Goal: Information Seeking & Learning: Learn about a topic

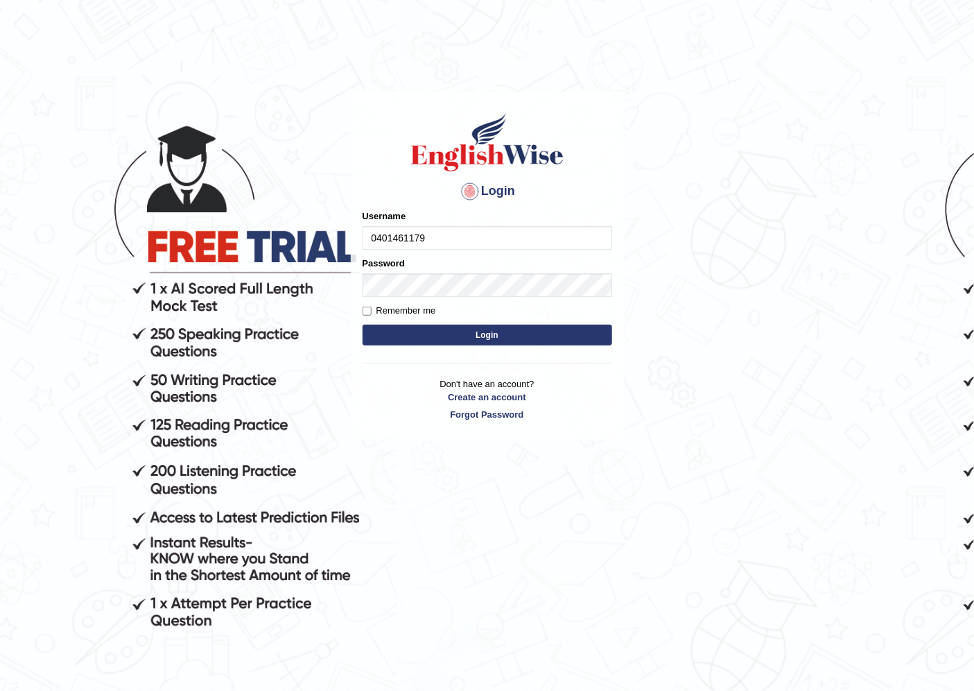
type input "0401461179"
click at [447, 328] on button "Login" at bounding box center [488, 334] width 250 height 21
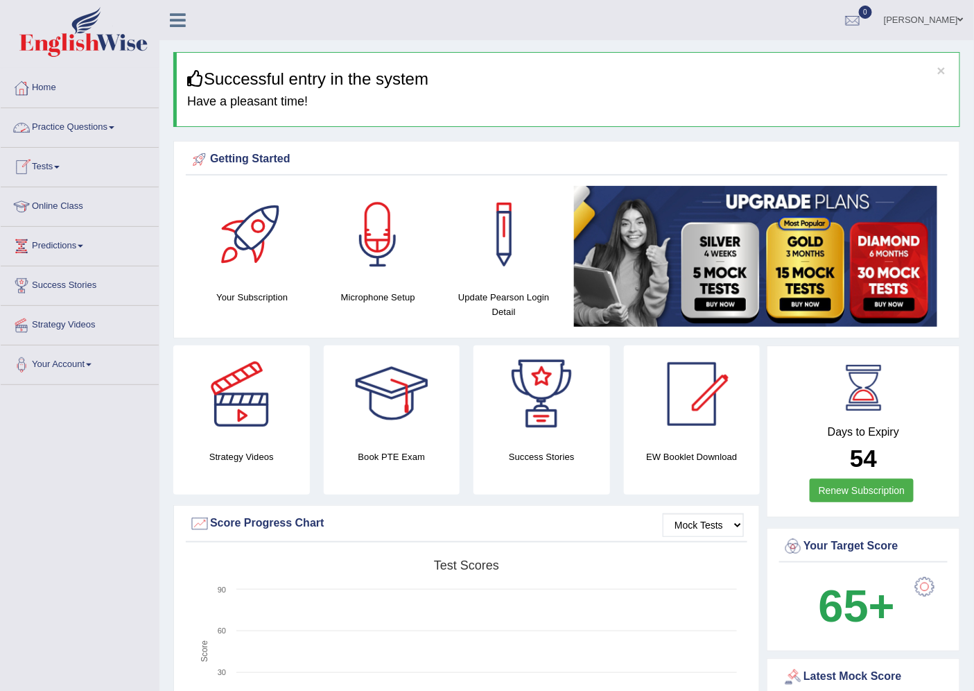
click at [111, 125] on link "Practice Questions" at bounding box center [80, 125] width 158 height 35
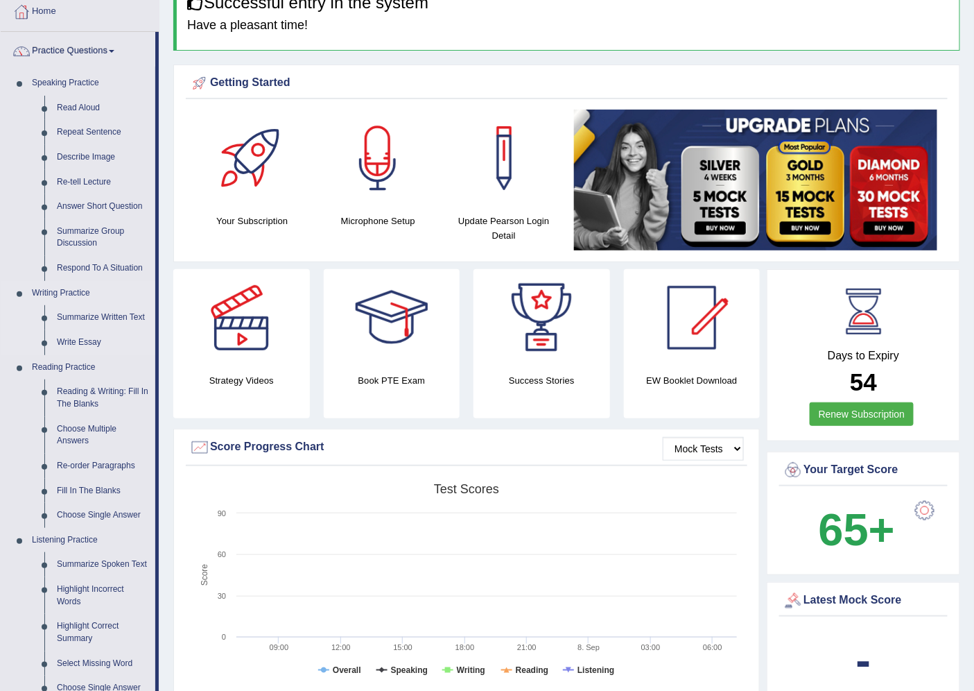
scroll to position [77, 0]
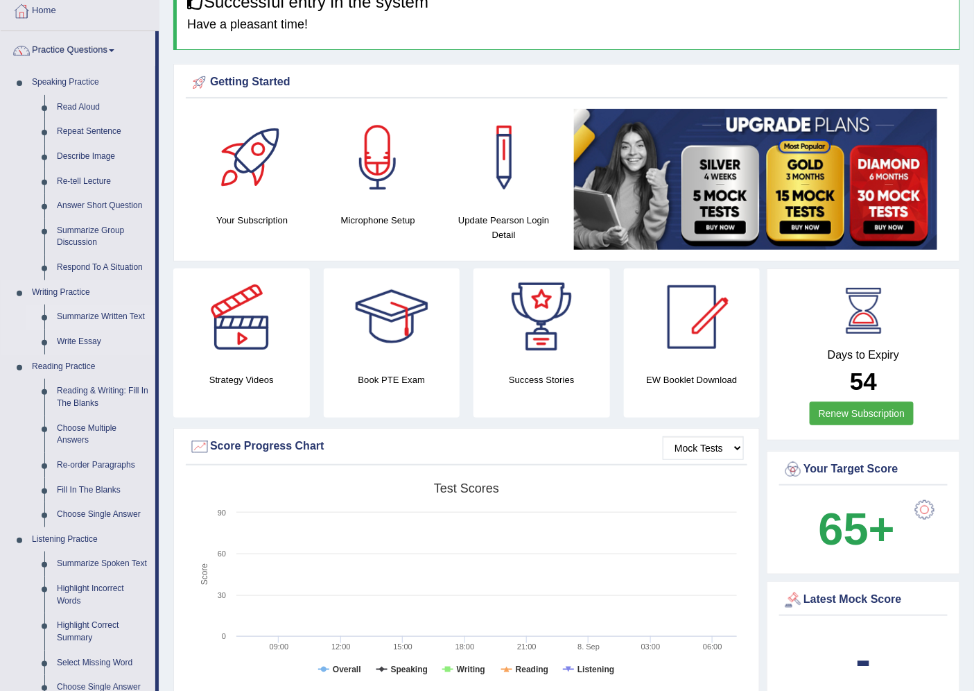
click at [91, 317] on link "Summarize Written Text" at bounding box center [103, 316] width 105 height 25
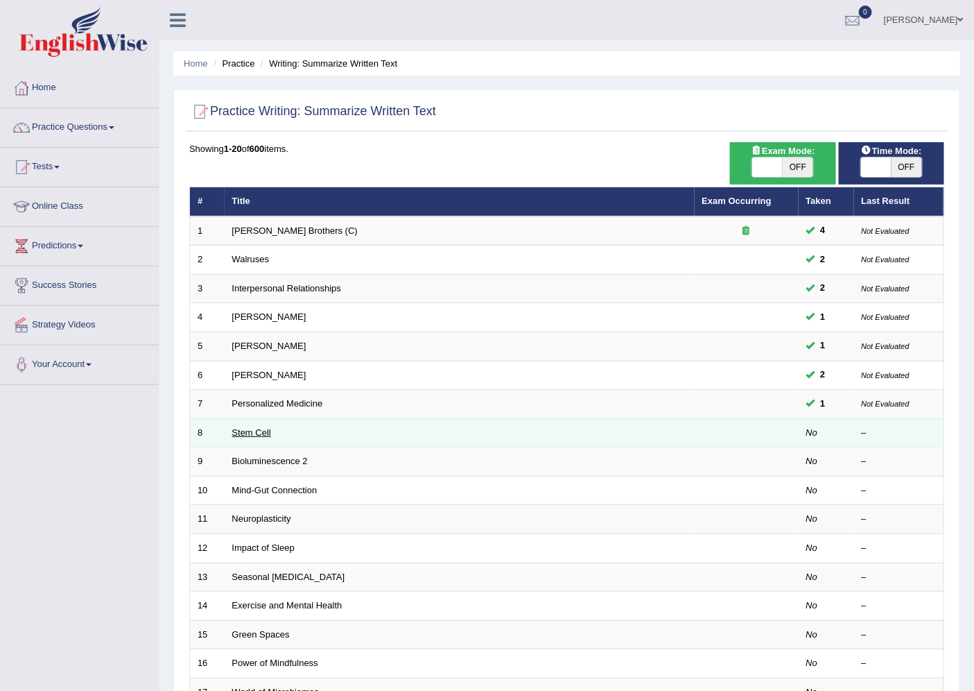
click at [258, 431] on link "Stem Cell" at bounding box center [251, 432] width 39 height 10
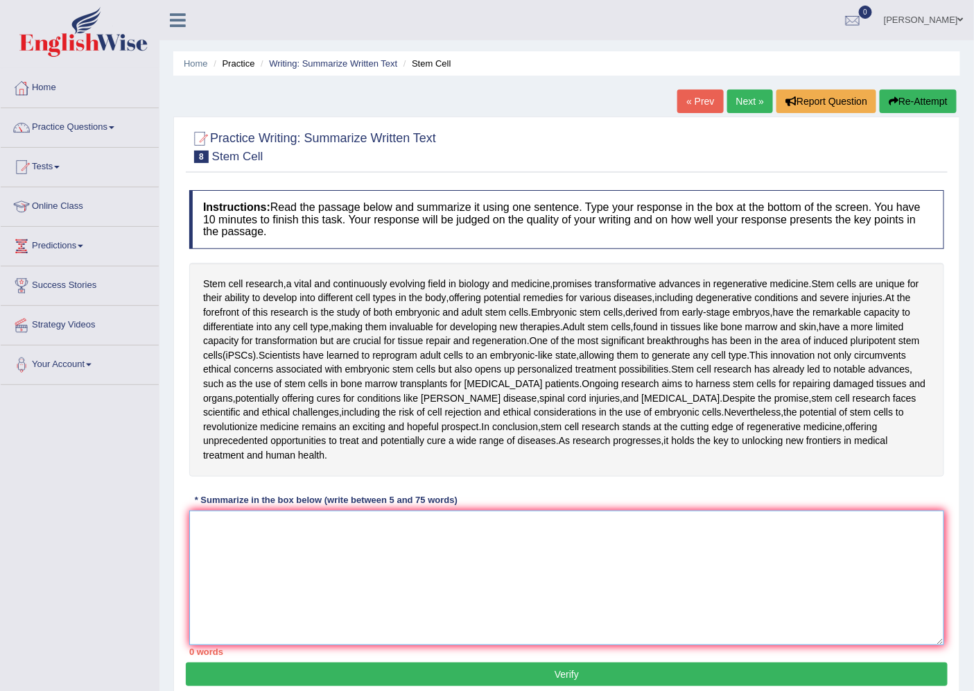
click at [322, 523] on textarea at bounding box center [566, 577] width 755 height 135
click at [302, 510] on textarea at bounding box center [566, 577] width 755 height 135
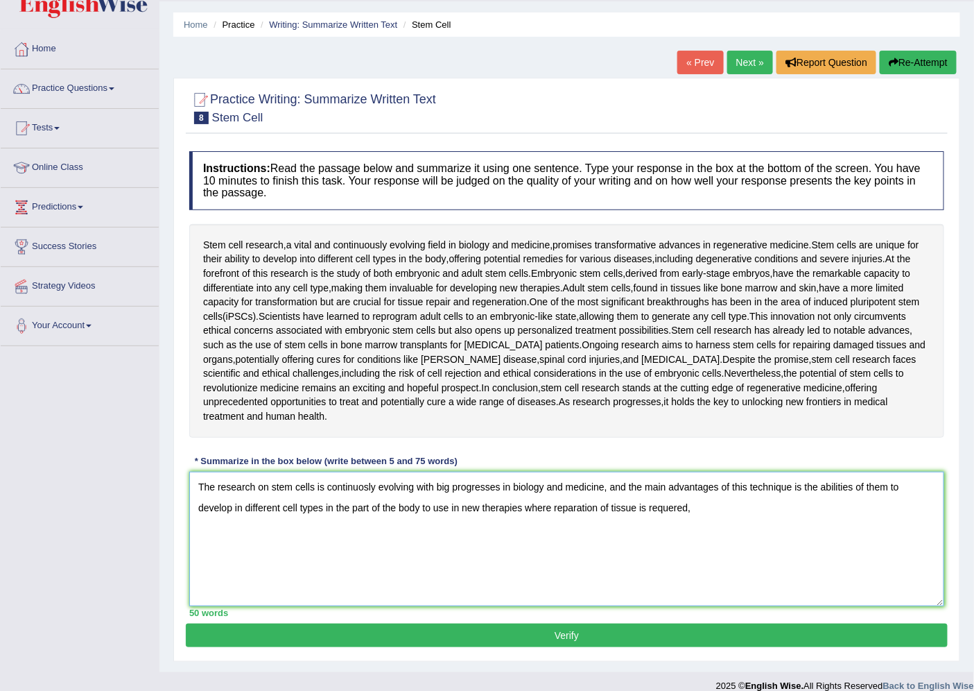
scroll to position [40, 0]
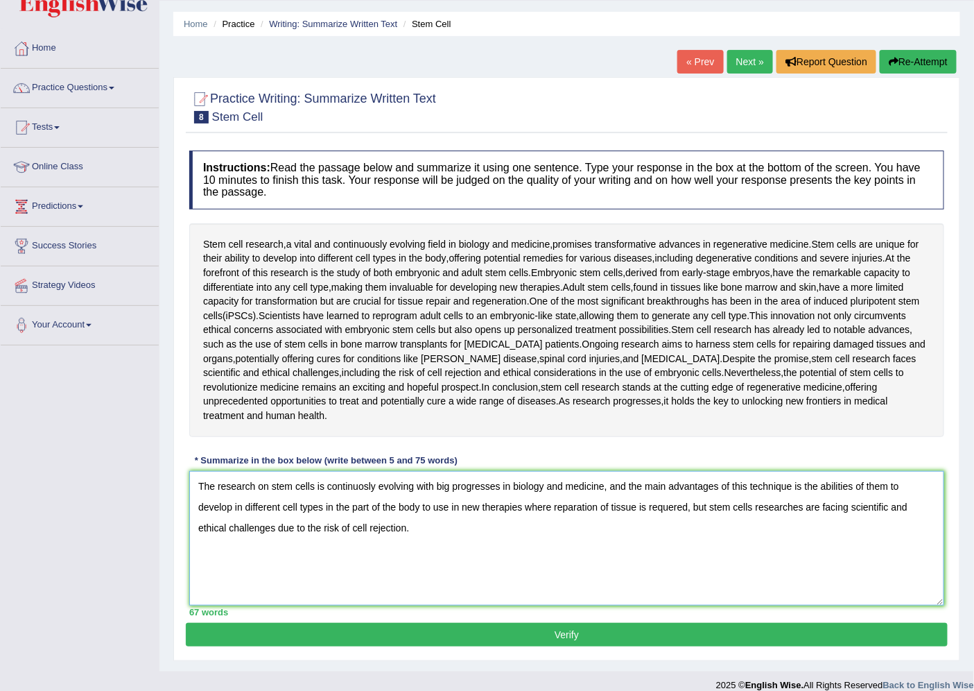
type textarea "The research on stem cells is continuosly evolving with big progresses in biolo…"
click at [566, 623] on button "Verify" at bounding box center [567, 635] width 762 height 24
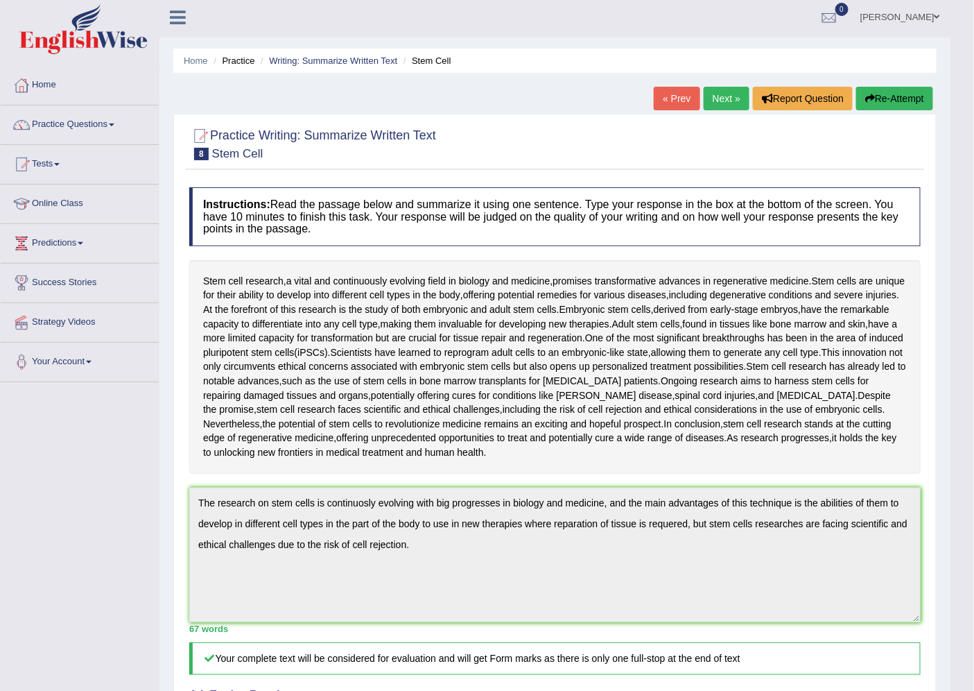
scroll to position [0, 0]
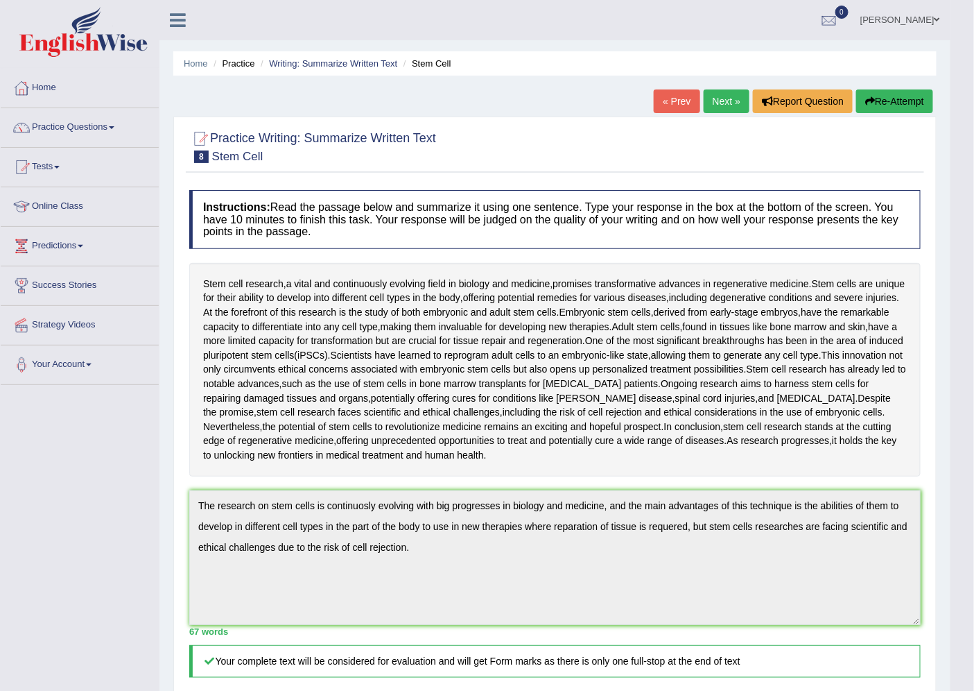
click at [718, 106] on link "Next »" at bounding box center [727, 101] width 46 height 24
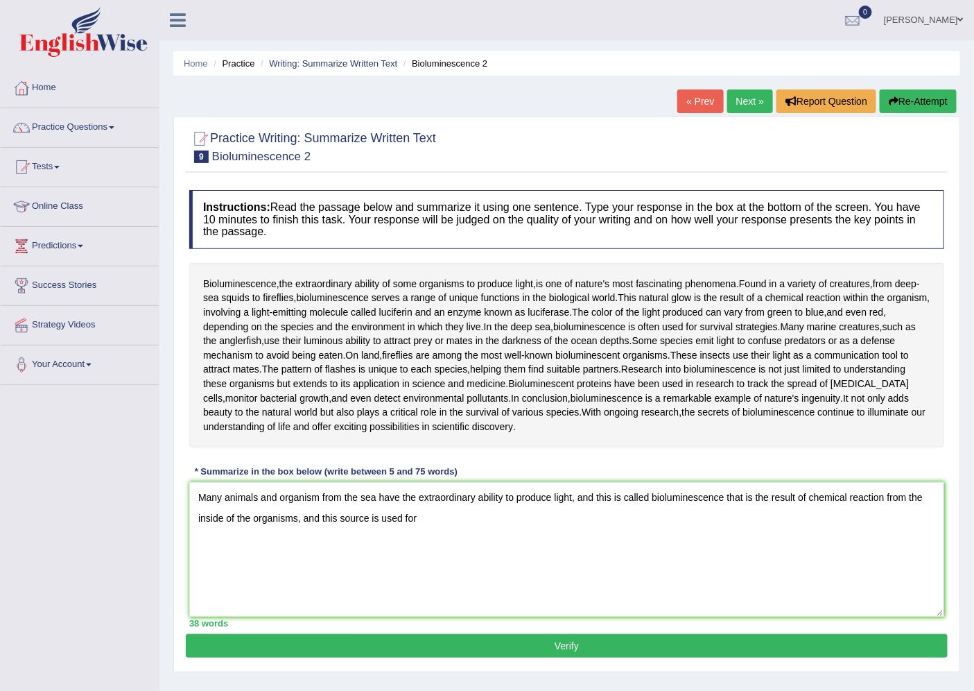
click at [372, 517] on textarea "Many animals and organism from the sea have the extraordinary ability to produc…" at bounding box center [566, 549] width 755 height 135
click at [463, 526] on textarea "Many animals and organism from the sea have the extraordinary ability to produc…" at bounding box center [566, 549] width 755 height 135
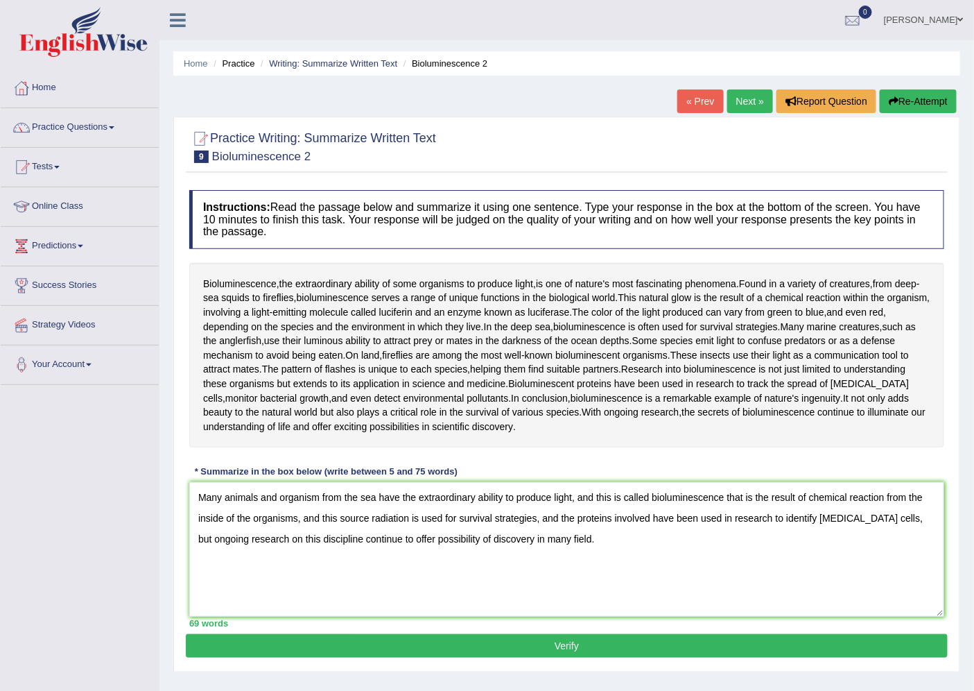
click at [295, 515] on textarea "Many animals and organism from the sea have the extraordinary ability to produc…" at bounding box center [566, 549] width 755 height 135
click at [352, 520] on textarea "Many animals and organism from the sea have the extraordinary ability to produc…" at bounding box center [566, 549] width 755 height 135
click at [437, 517] on textarea "Many animals and organism from the sea have the extraordinary ability to produc…" at bounding box center [566, 549] width 755 height 135
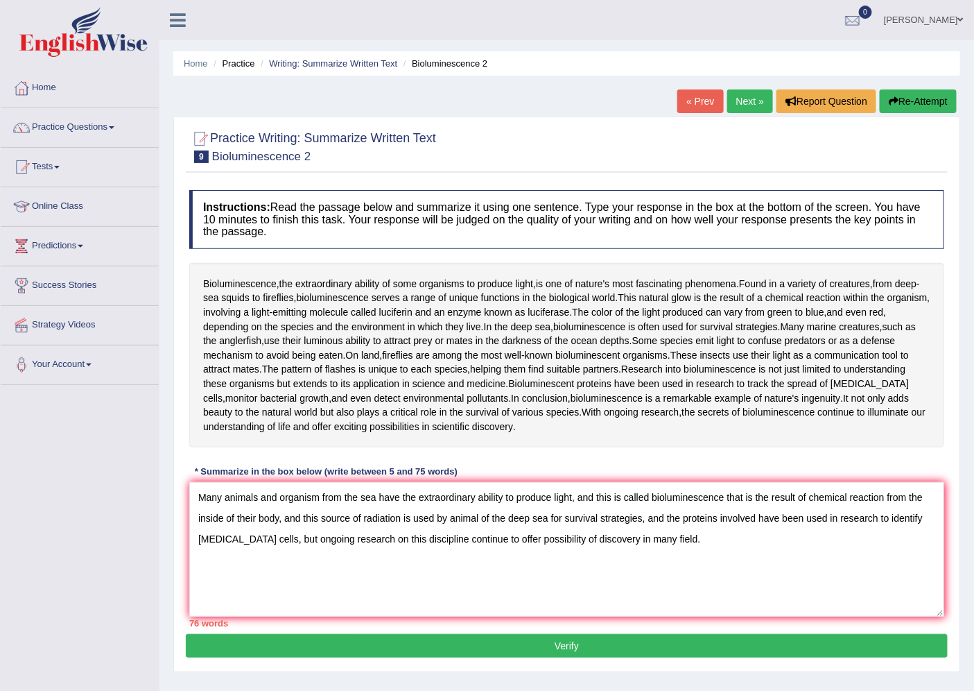
click at [648, 537] on textarea "Many animals and organism from the sea have the extraordinary ability to produc…" at bounding box center [566, 549] width 755 height 135
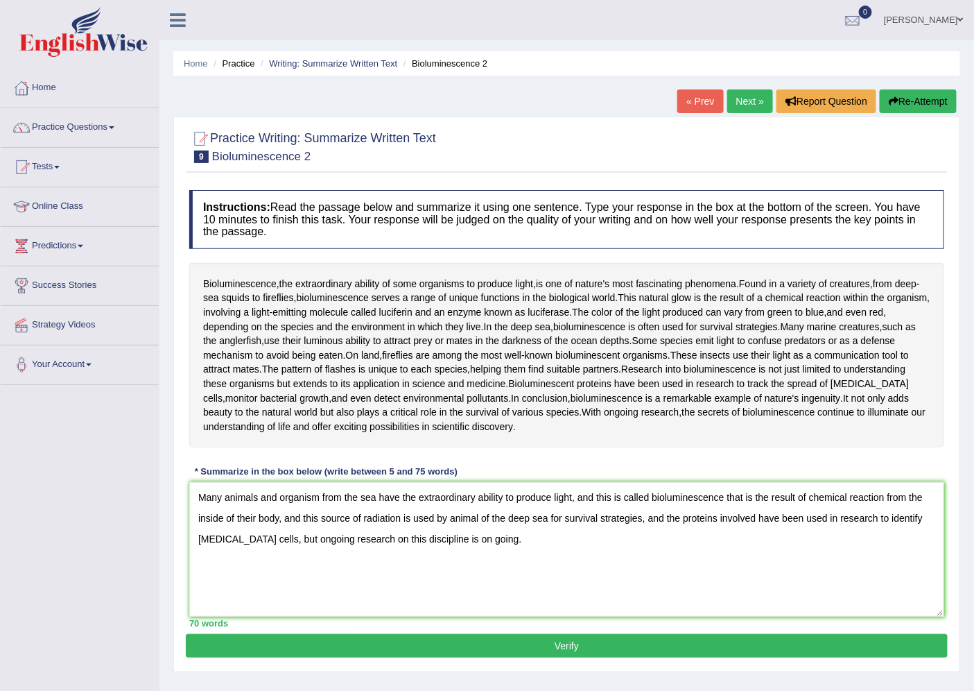
type textarea "Many animals and organism from the sea have the extraordinary ability to produc…"
click at [585, 649] on button "Verify" at bounding box center [567, 646] width 762 height 24
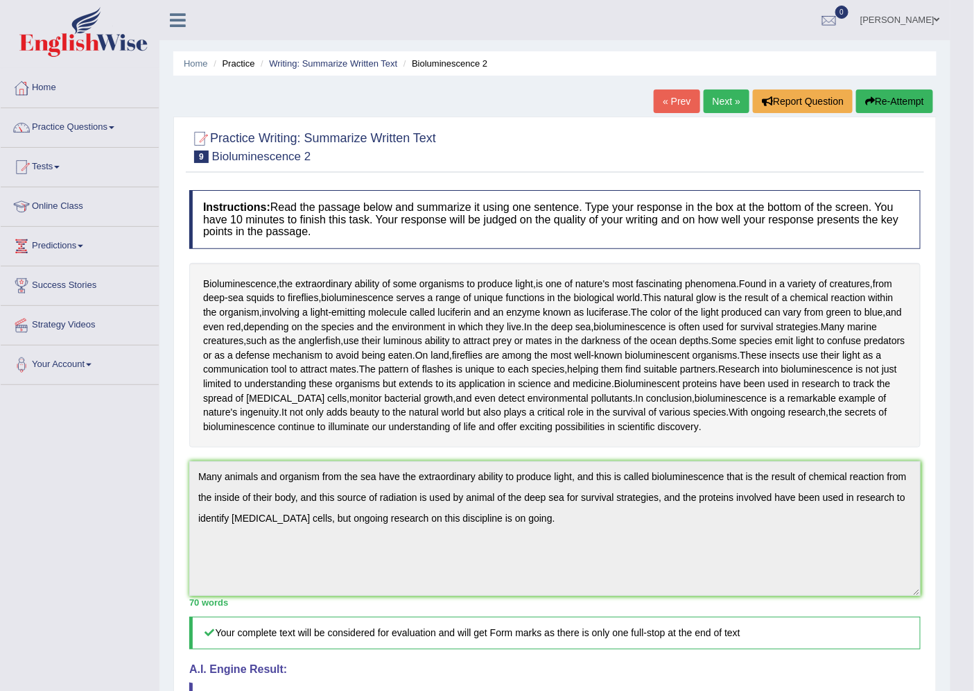
click at [716, 106] on link "Next »" at bounding box center [727, 101] width 46 height 24
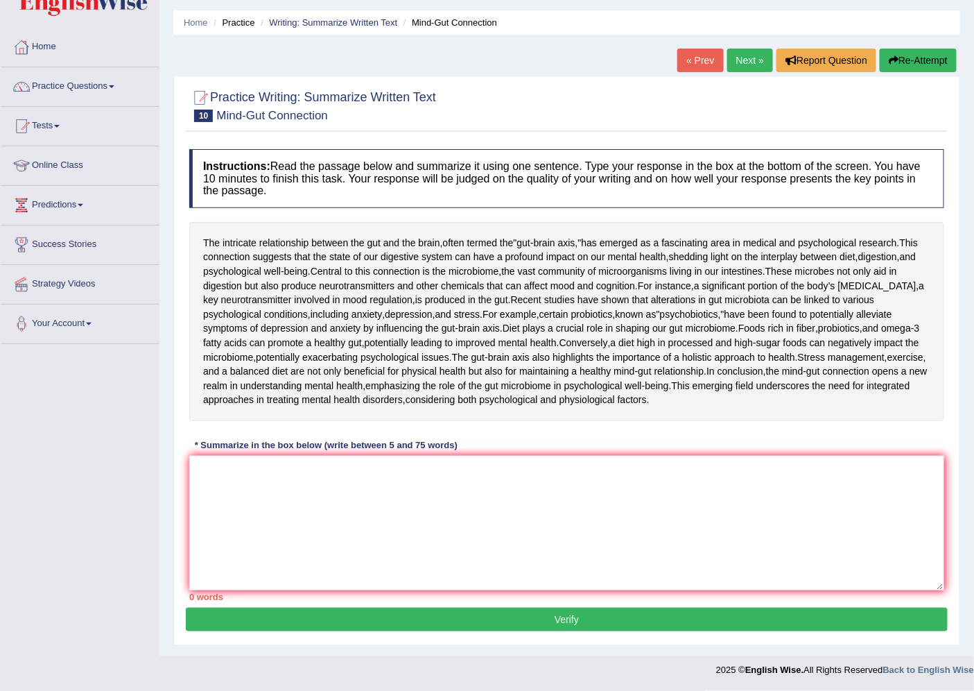
scroll to position [77, 0]
click at [343, 529] on textarea at bounding box center [566, 523] width 755 height 135
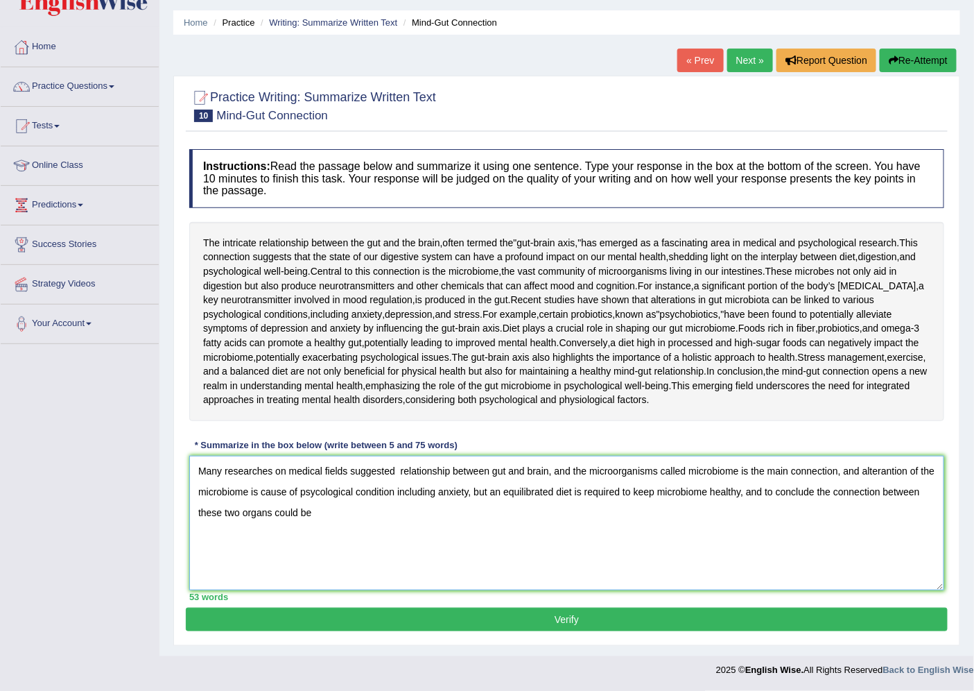
click at [832, 555] on textarea "Many researches on medical fields suggested relationship between gut and brain,…" at bounding box center [566, 523] width 755 height 135
click at [408, 583] on textarea "Many researches on medical fields suggested relationship between gut and brain,…" at bounding box center [566, 523] width 755 height 135
type textarea "Many researches on medical fields suggested relationship between gut and brain,…"
click at [473, 618] on button "Verify" at bounding box center [567, 619] width 762 height 24
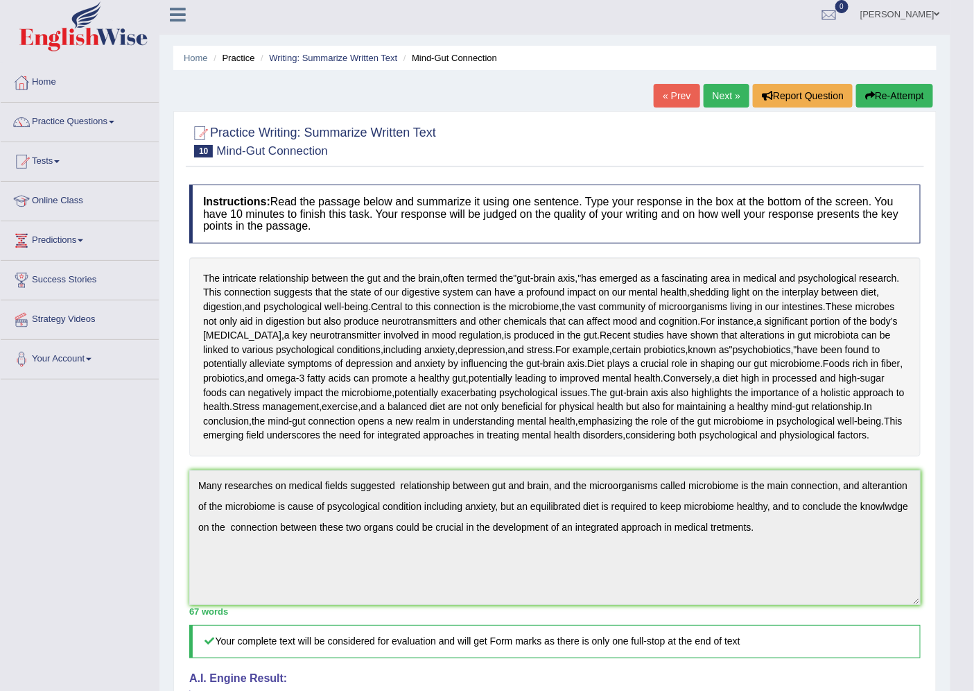
scroll to position [0, 0]
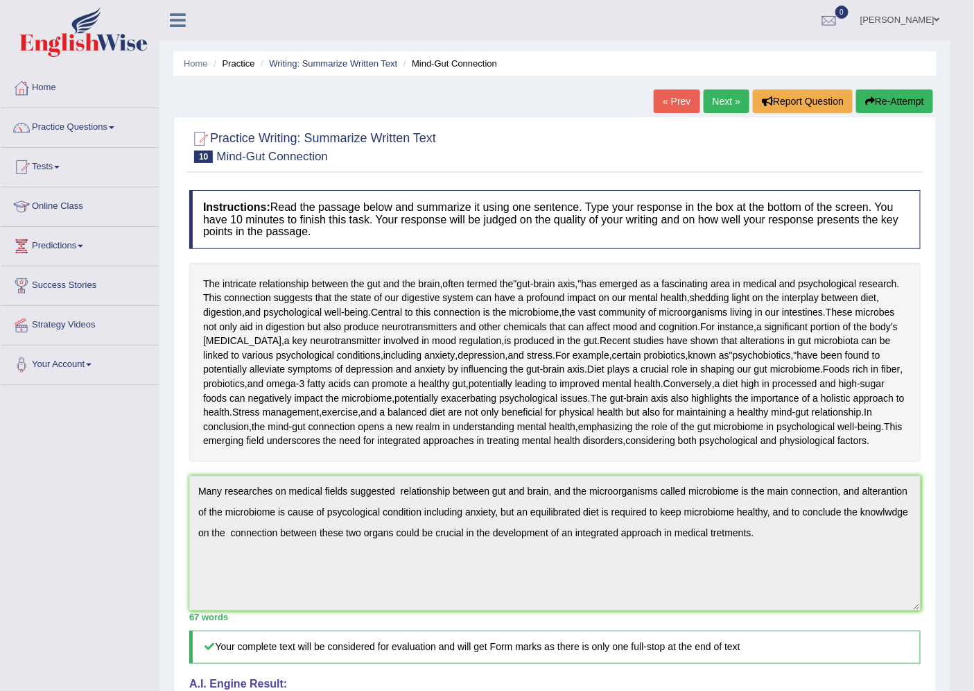
click at [714, 100] on link "Next »" at bounding box center [727, 101] width 46 height 24
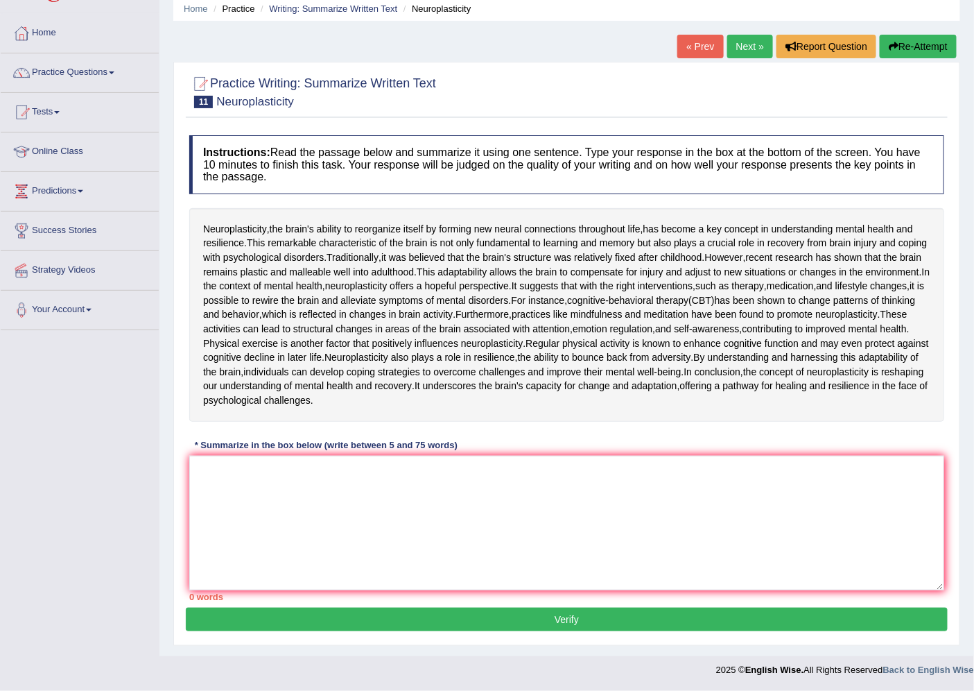
scroll to position [154, 0]
click at [376, 521] on textarea at bounding box center [566, 523] width 755 height 135
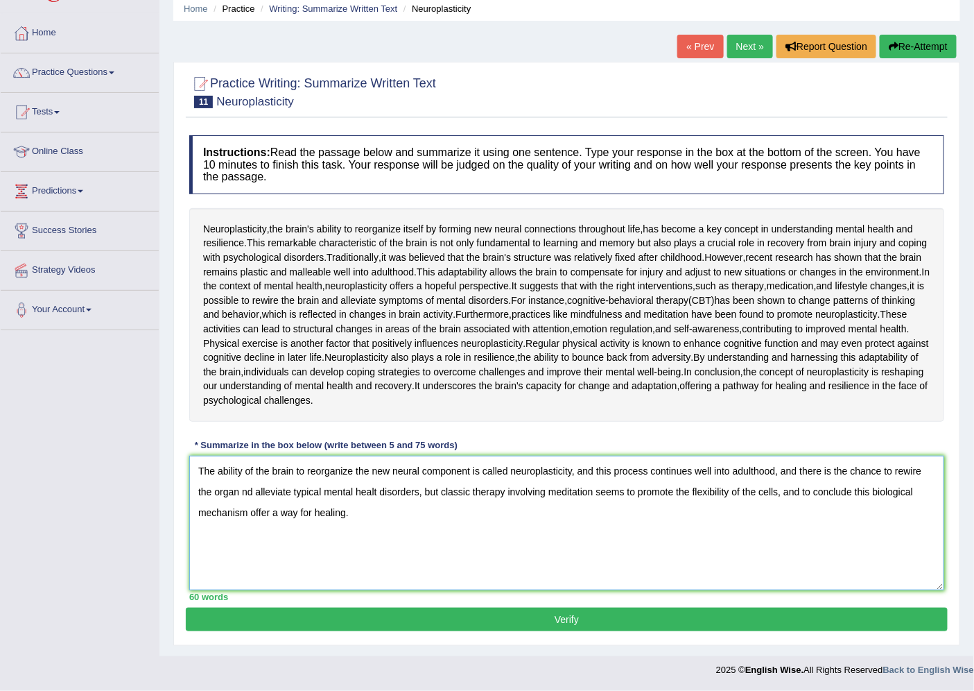
type textarea "The ability of the brain to reorganize the new neural component is called neuro…"
click at [562, 631] on button "Verify" at bounding box center [567, 619] width 762 height 24
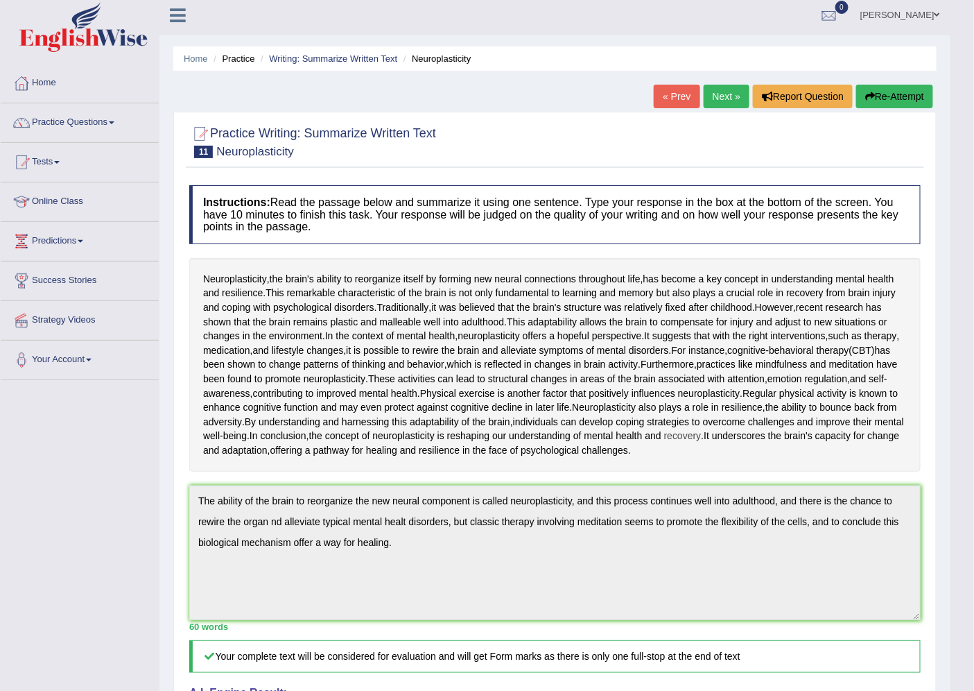
scroll to position [0, 0]
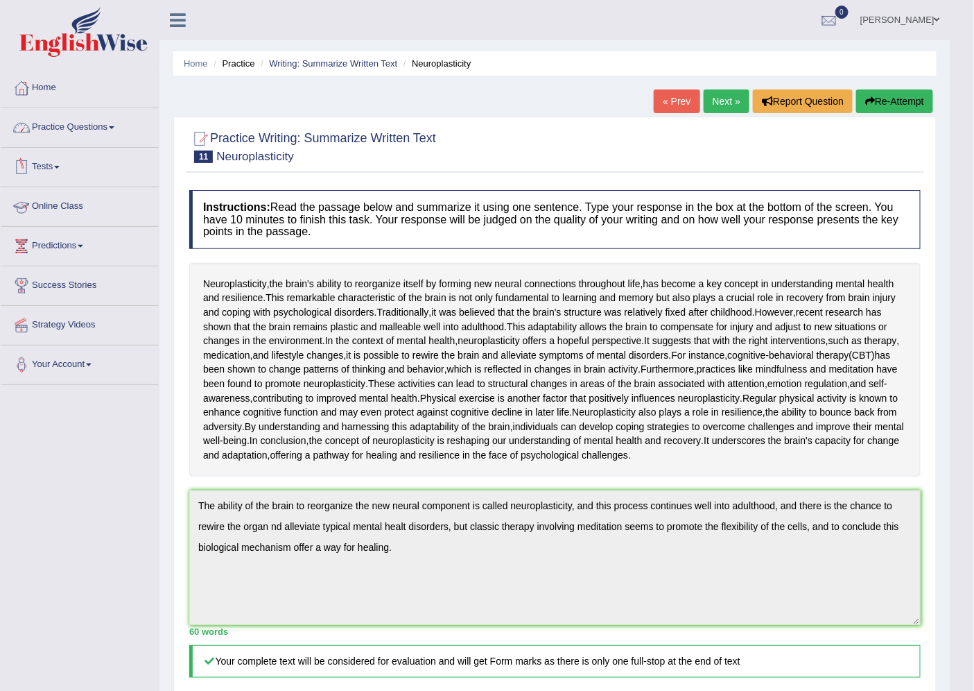
click at [49, 132] on link "Practice Questions" at bounding box center [80, 125] width 158 height 35
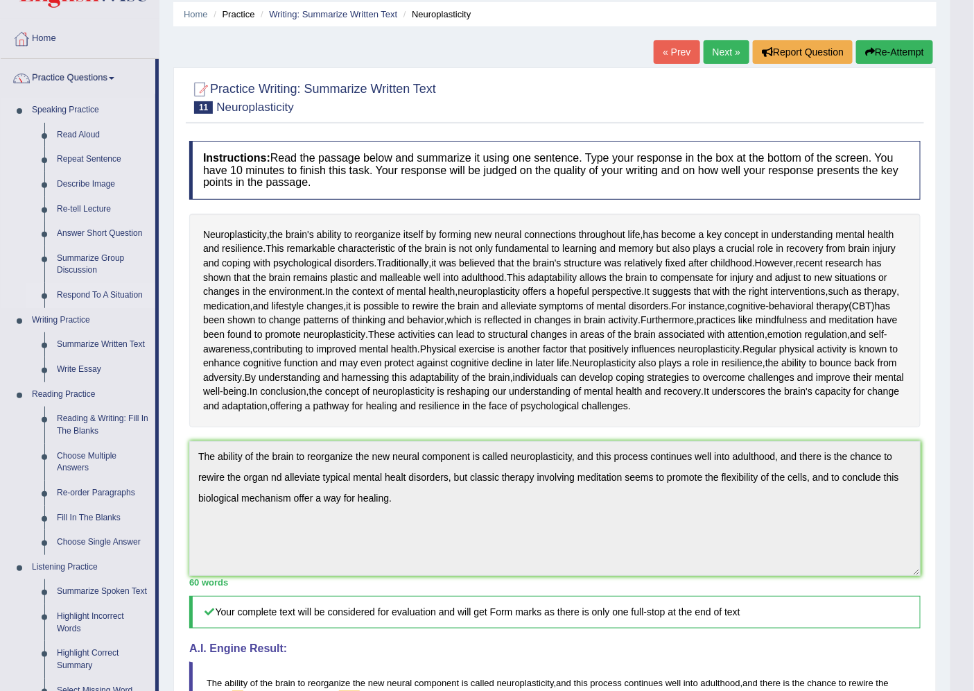
scroll to position [77, 0]
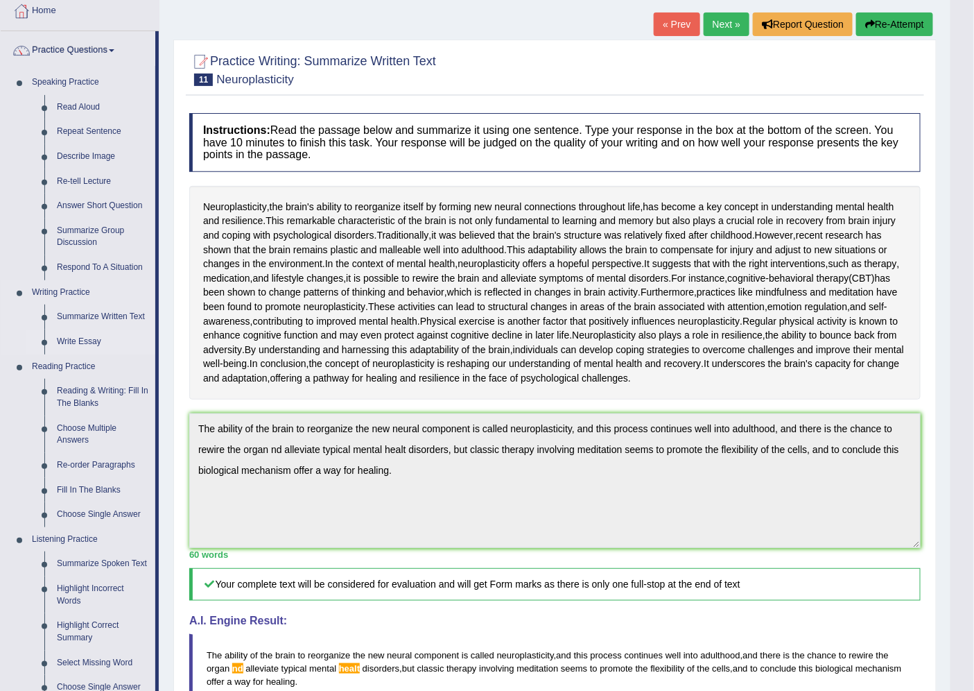
click at [74, 340] on link "Write Essay" at bounding box center [103, 341] width 105 height 25
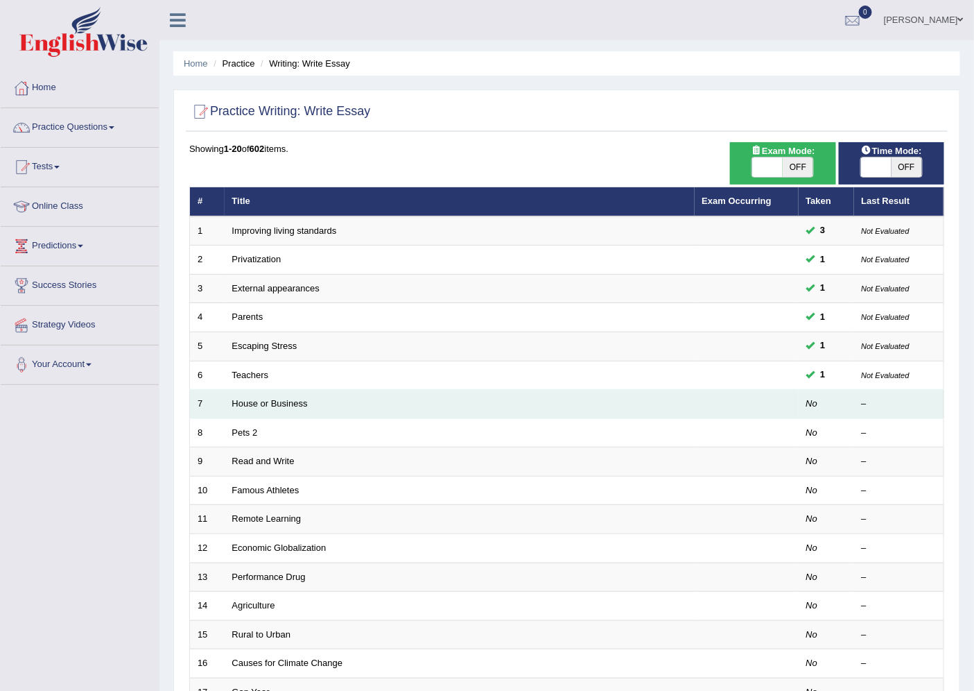
click at [297, 409] on td "House or Business" at bounding box center [460, 404] width 470 height 29
click at [253, 399] on link "House or Business" at bounding box center [270, 403] width 76 height 10
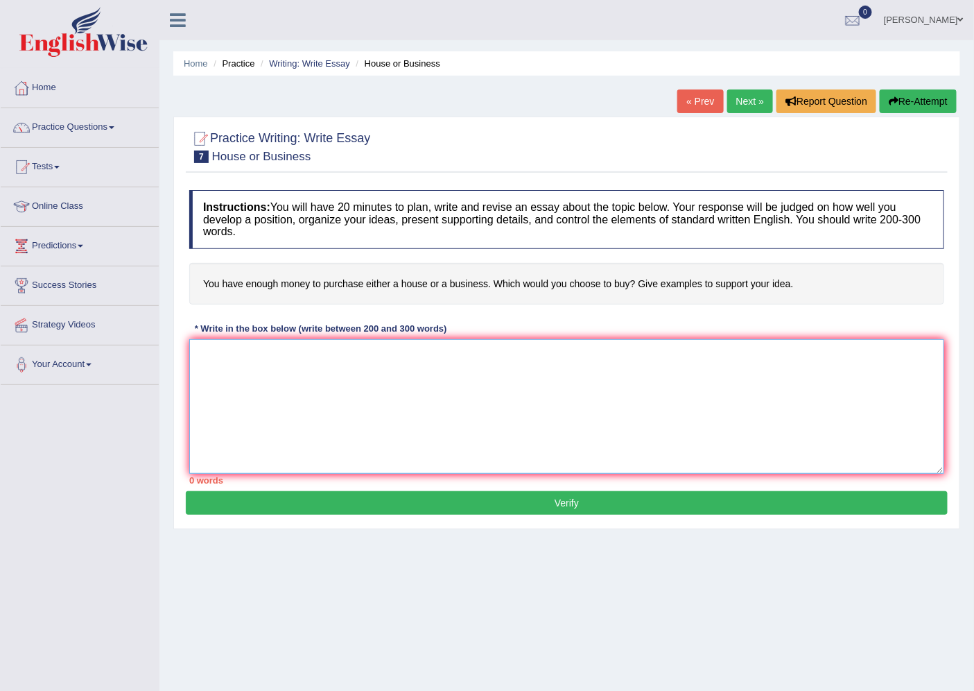
click at [400, 363] on textarea at bounding box center [566, 406] width 755 height 135
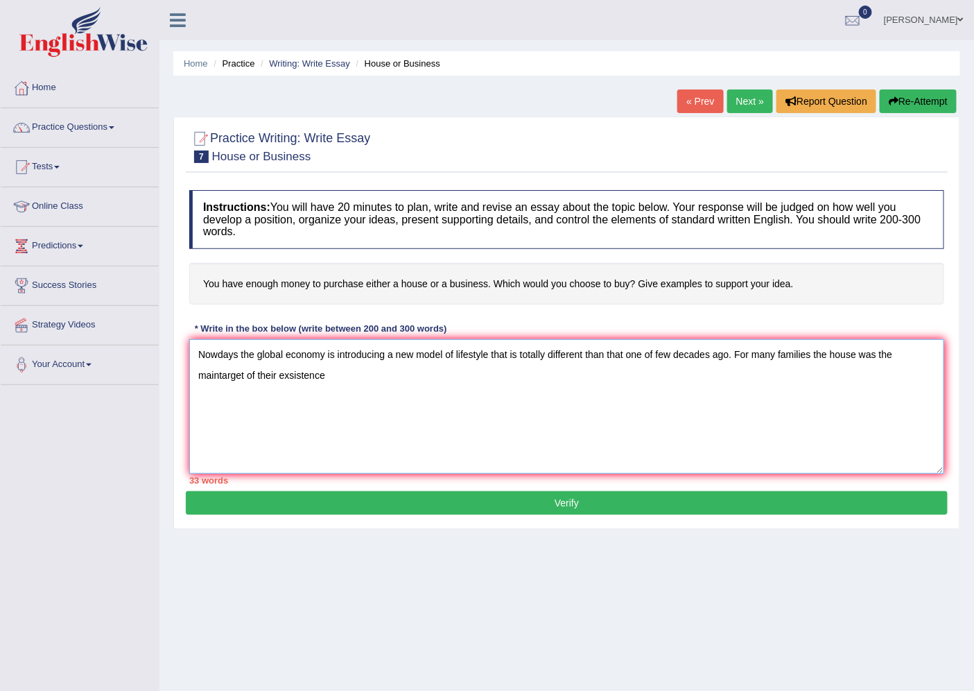
click at [218, 375] on textarea "Nowdays the global economy is introducing a new model of lifestyle that is tota…" at bounding box center [566, 406] width 755 height 135
click at [312, 368] on textarea "Nowdays the global economy is introducing a new model of lifestyle that is tota…" at bounding box center [566, 406] width 755 height 135
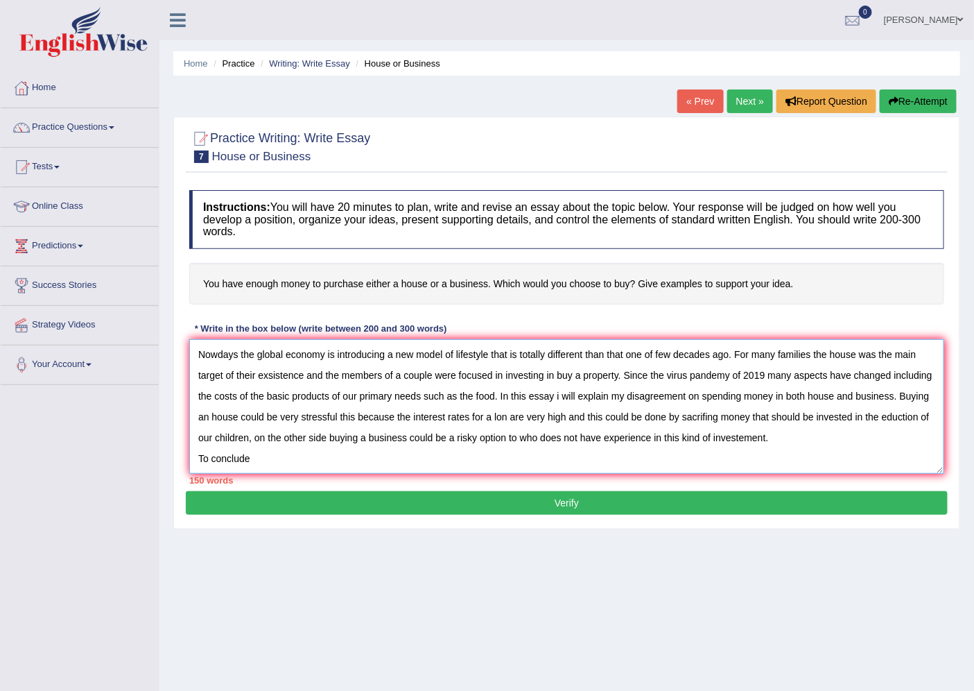
click at [272, 454] on textarea "Nowdays the global economy is introducing a new model of lifestyle that is tota…" at bounding box center [566, 406] width 755 height 135
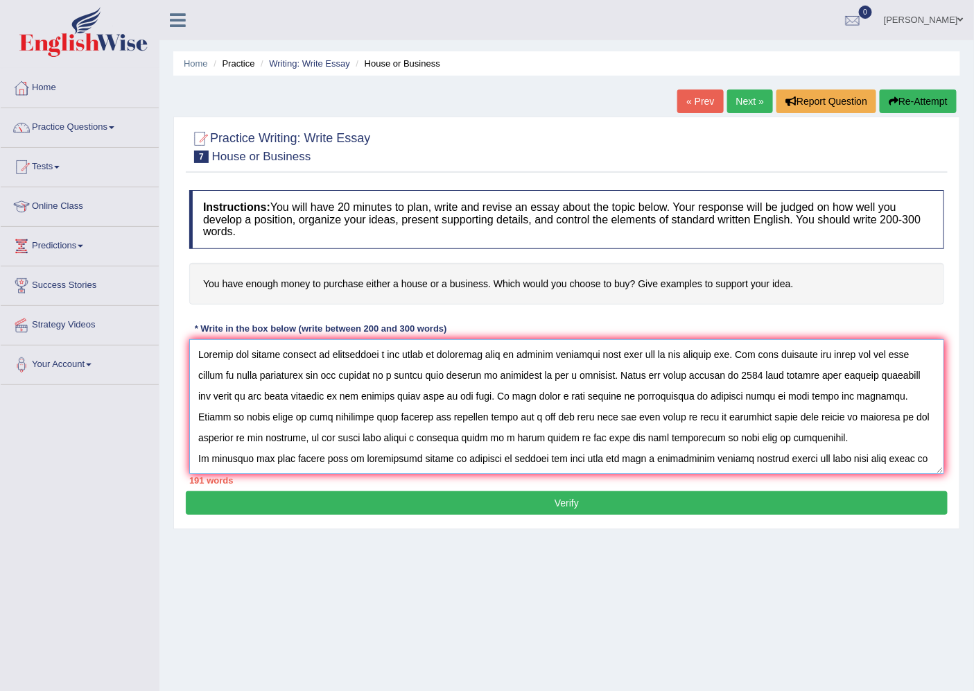
scroll to position [21, 0]
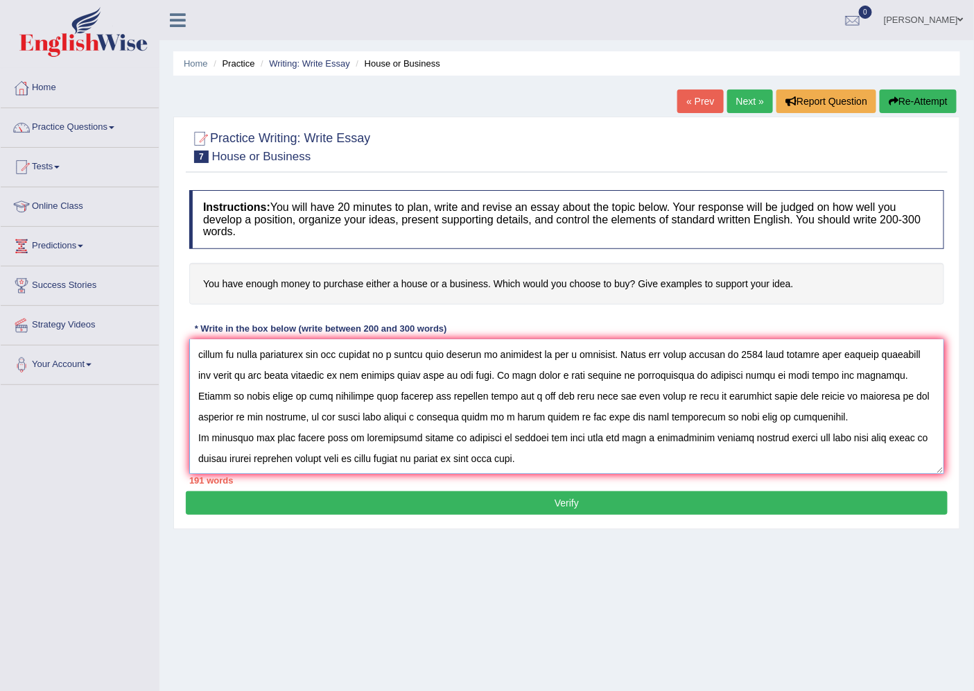
click at [881, 432] on textarea at bounding box center [566, 406] width 755 height 135
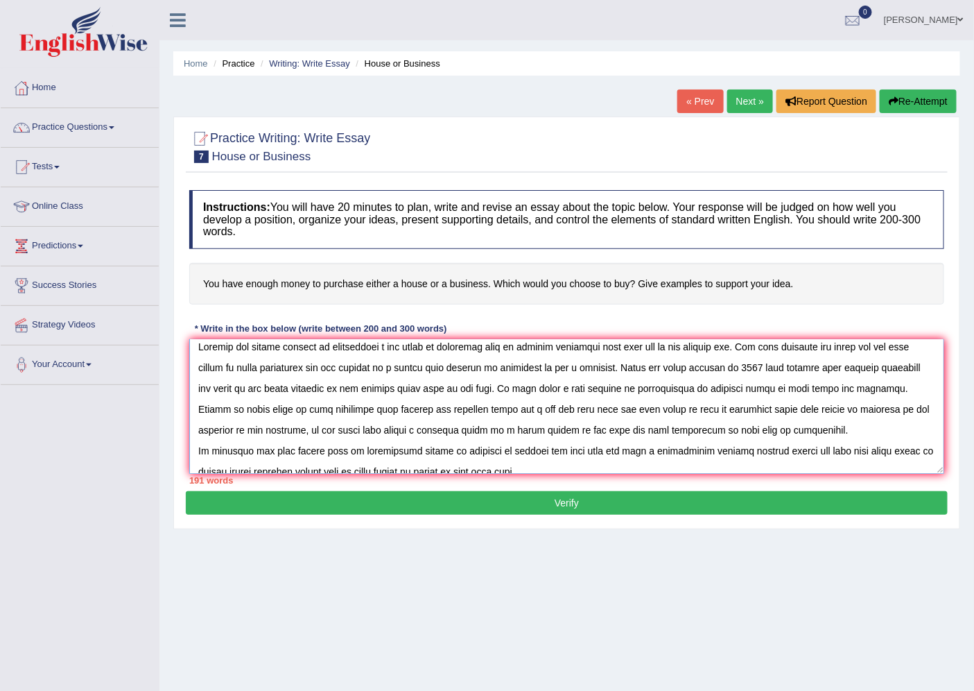
scroll to position [0, 0]
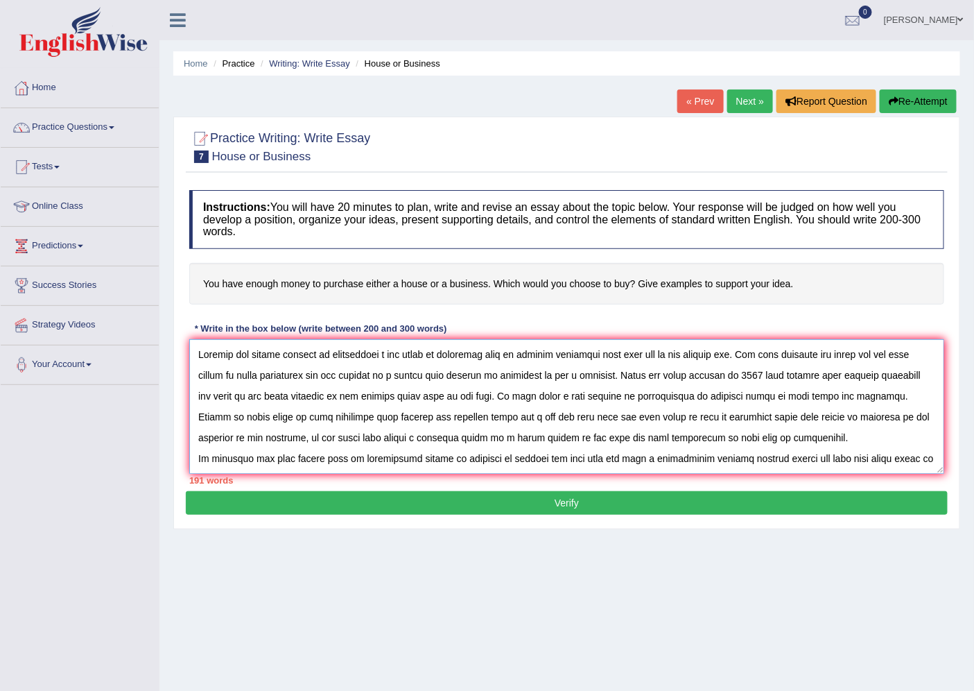
click at [396, 357] on textarea at bounding box center [566, 406] width 755 height 135
click at [433, 357] on textarea at bounding box center [566, 406] width 755 height 135
click at [615, 354] on textarea at bounding box center [566, 406] width 755 height 135
click at [635, 355] on textarea at bounding box center [566, 406] width 755 height 135
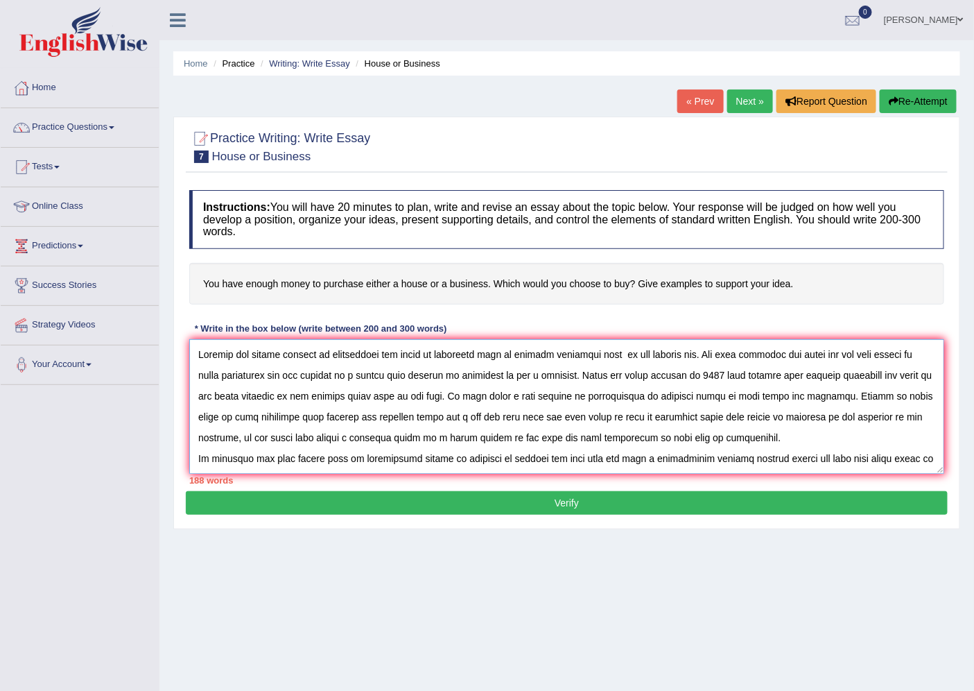
click at [607, 354] on textarea at bounding box center [566, 406] width 755 height 135
click at [610, 354] on textarea at bounding box center [566, 406] width 755 height 135
click at [860, 356] on textarea at bounding box center [566, 406] width 755 height 135
click at [702, 355] on textarea at bounding box center [566, 406] width 755 height 135
click at [756, 358] on textarea at bounding box center [566, 406] width 755 height 135
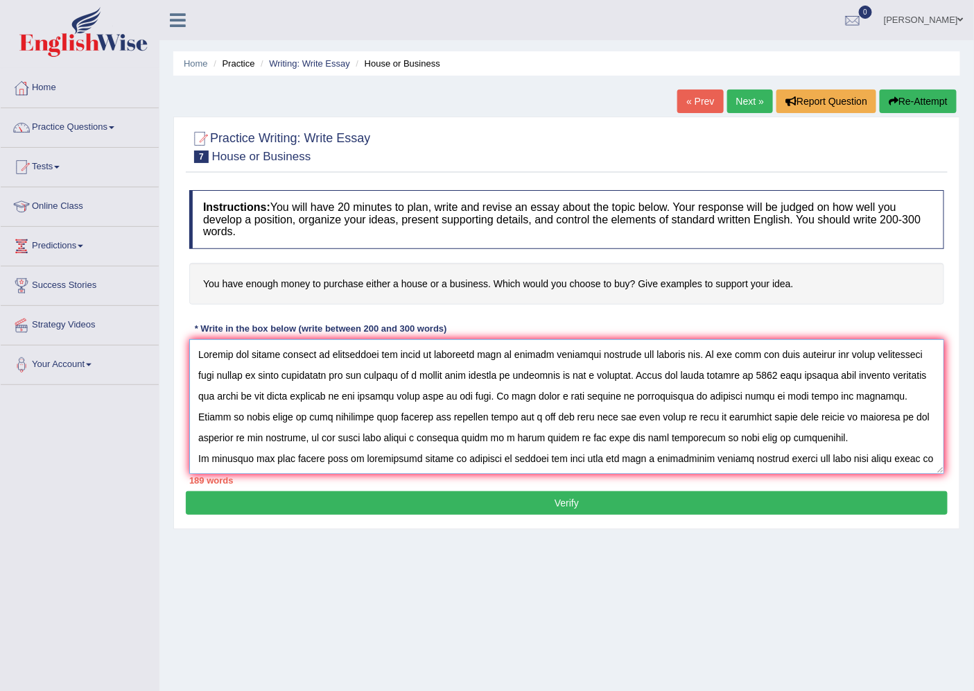
click at [200, 376] on textarea at bounding box center [566, 406] width 755 height 135
click at [471, 377] on textarea at bounding box center [566, 406] width 755 height 135
click at [368, 372] on textarea at bounding box center [566, 406] width 755 height 135
click at [374, 373] on textarea at bounding box center [566, 406] width 755 height 135
click at [365, 374] on textarea at bounding box center [566, 406] width 755 height 135
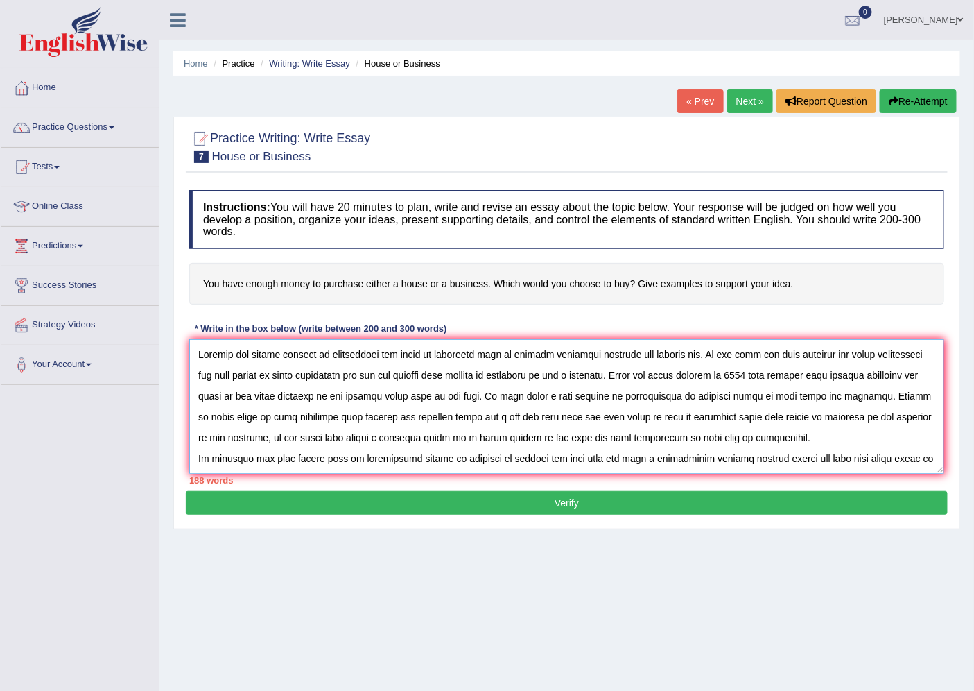
click at [460, 374] on textarea at bounding box center [566, 406] width 755 height 135
click at [562, 376] on textarea at bounding box center [566, 406] width 755 height 135
click at [890, 376] on textarea at bounding box center [566, 406] width 755 height 135
click at [376, 395] on textarea at bounding box center [566, 406] width 755 height 135
click at [469, 397] on textarea at bounding box center [566, 406] width 755 height 135
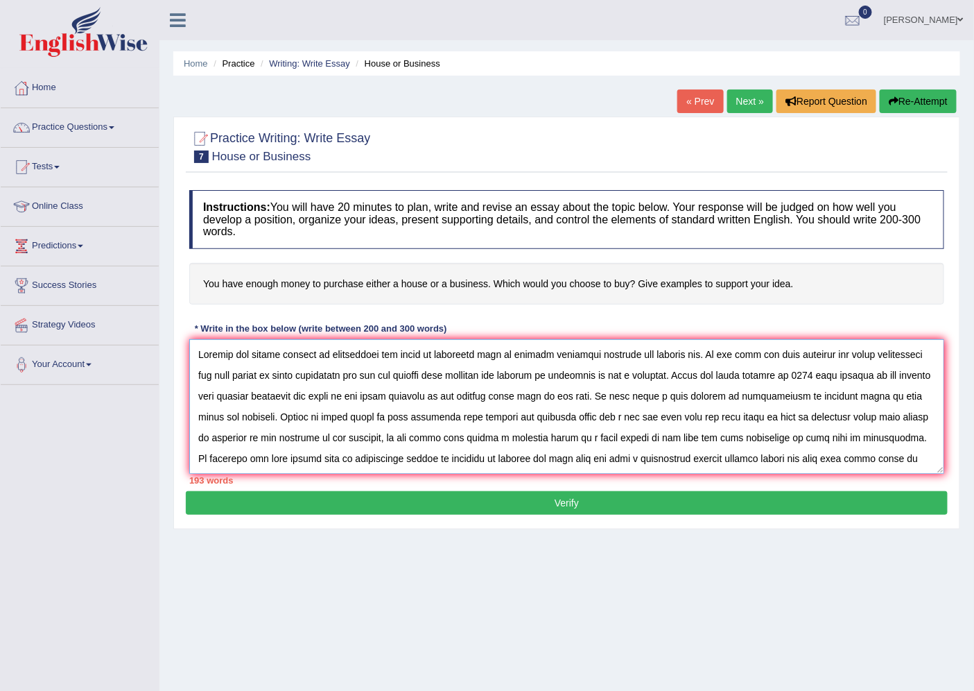
click at [474, 394] on textarea at bounding box center [566, 406] width 755 height 135
click at [476, 395] on textarea at bounding box center [566, 406] width 755 height 135
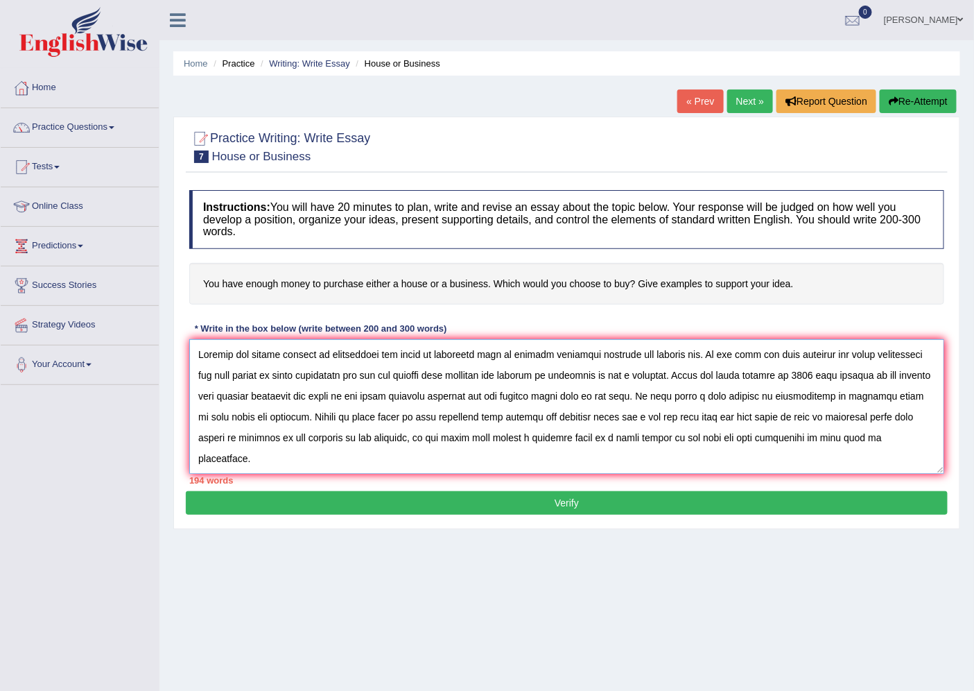
click at [746, 399] on textarea at bounding box center [566, 406] width 755 height 135
click at [306, 417] on textarea at bounding box center [566, 406] width 755 height 135
click at [395, 415] on textarea at bounding box center [566, 406] width 755 height 135
click at [491, 417] on textarea at bounding box center [566, 406] width 755 height 135
click at [673, 417] on textarea at bounding box center [566, 406] width 755 height 135
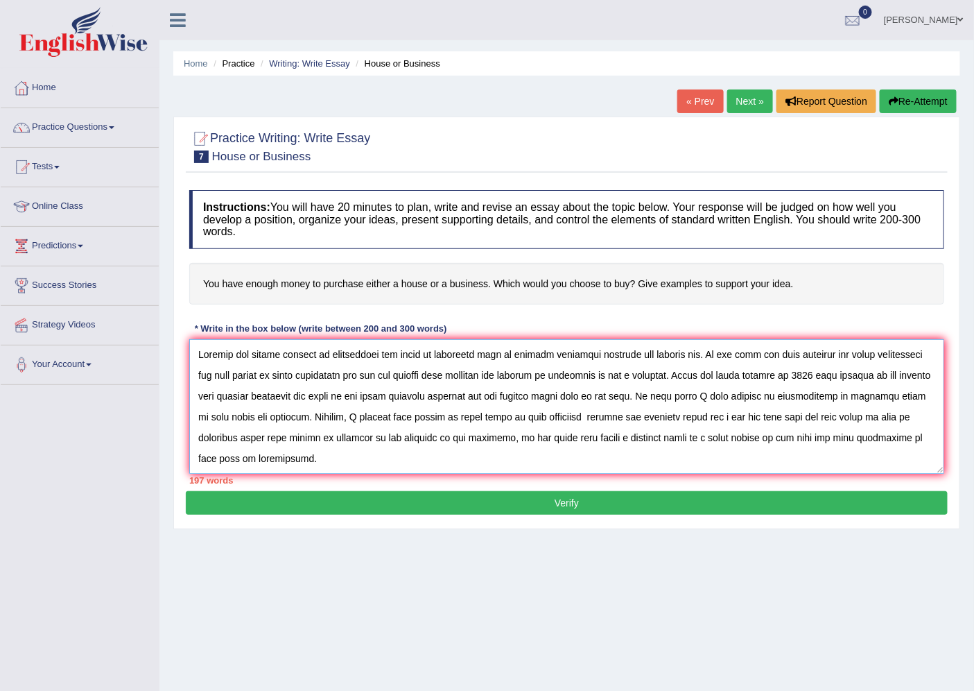
click at [774, 421] on textarea at bounding box center [566, 406] width 755 height 135
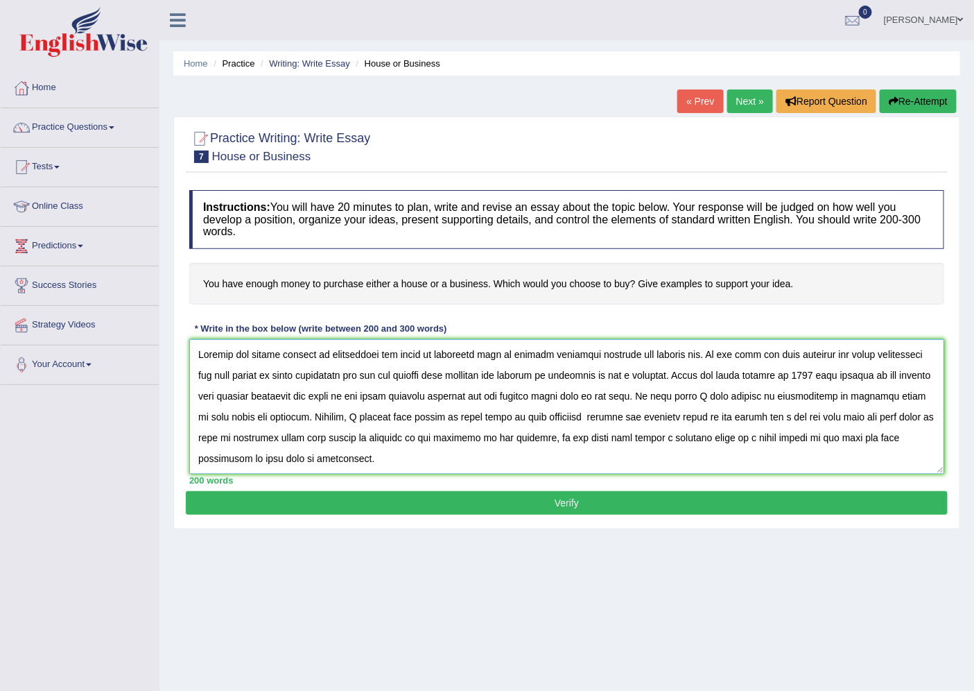
click at [871, 416] on textarea at bounding box center [566, 406] width 755 height 135
click at [897, 417] on textarea at bounding box center [566, 406] width 755 height 135
click at [318, 439] on textarea at bounding box center [566, 406] width 755 height 135
click at [331, 440] on textarea at bounding box center [566, 406] width 755 height 135
click at [585, 440] on textarea at bounding box center [566, 406] width 755 height 135
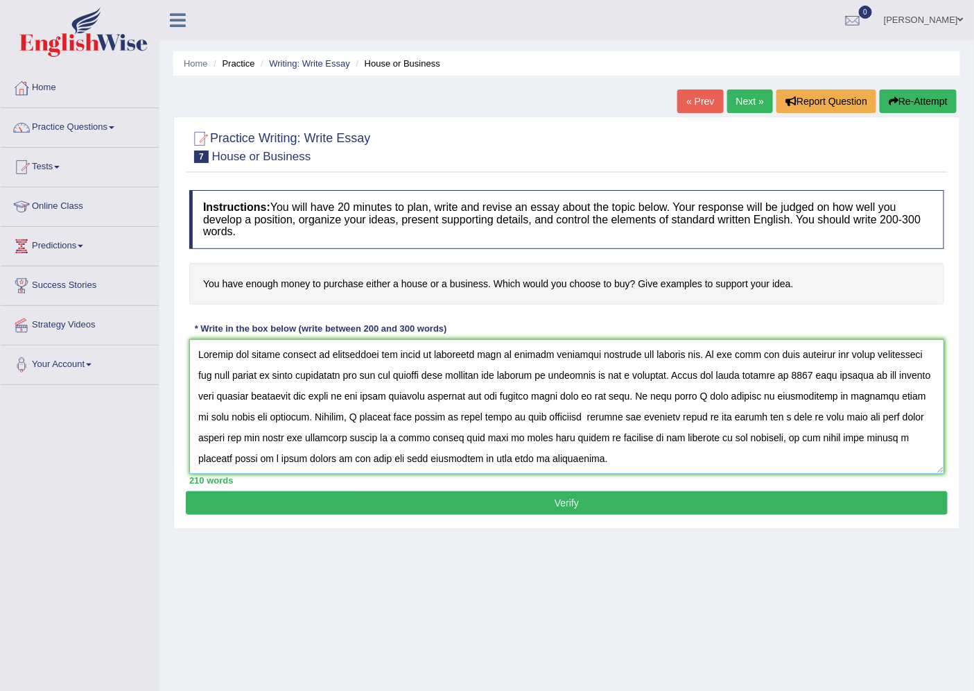
click at [607, 442] on textarea at bounding box center [566, 406] width 755 height 135
click at [729, 441] on textarea at bounding box center [566, 406] width 755 height 135
click at [910, 438] on textarea at bounding box center [566, 406] width 755 height 135
click at [909, 439] on textarea at bounding box center [566, 406] width 755 height 135
click at [248, 456] on textarea at bounding box center [566, 406] width 755 height 135
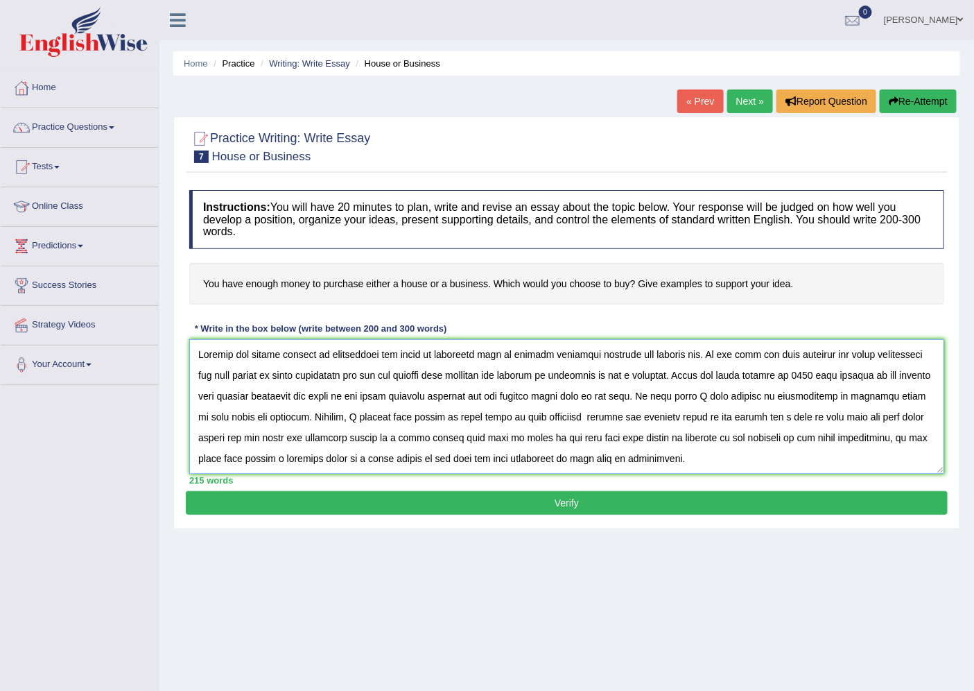
click at [251, 458] on textarea at bounding box center [566, 406] width 755 height 135
click at [260, 460] on textarea at bounding box center [566, 406] width 755 height 135
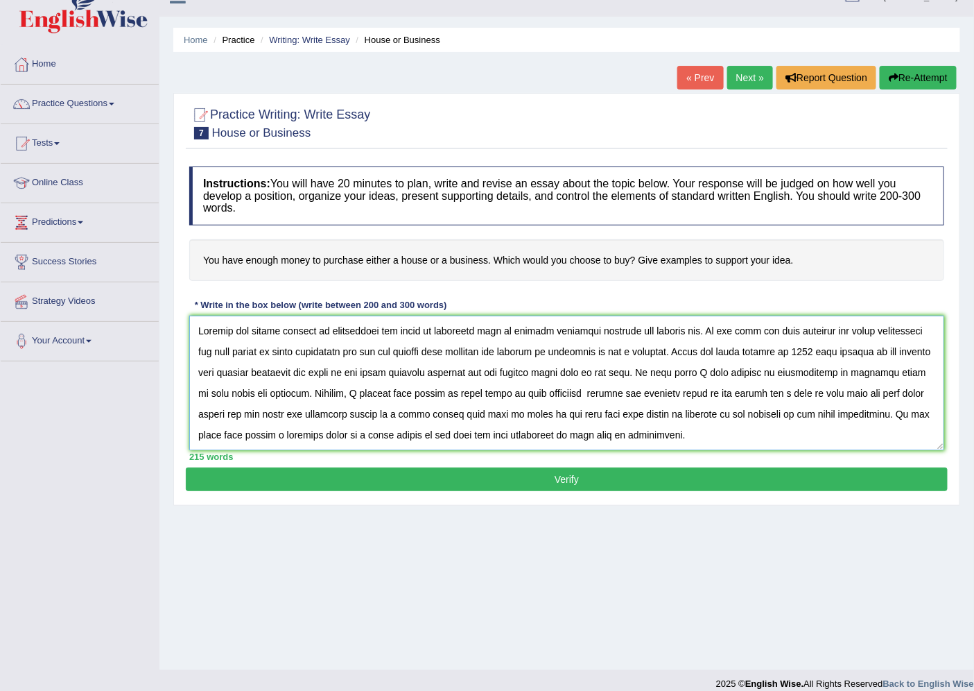
scroll to position [37, 0]
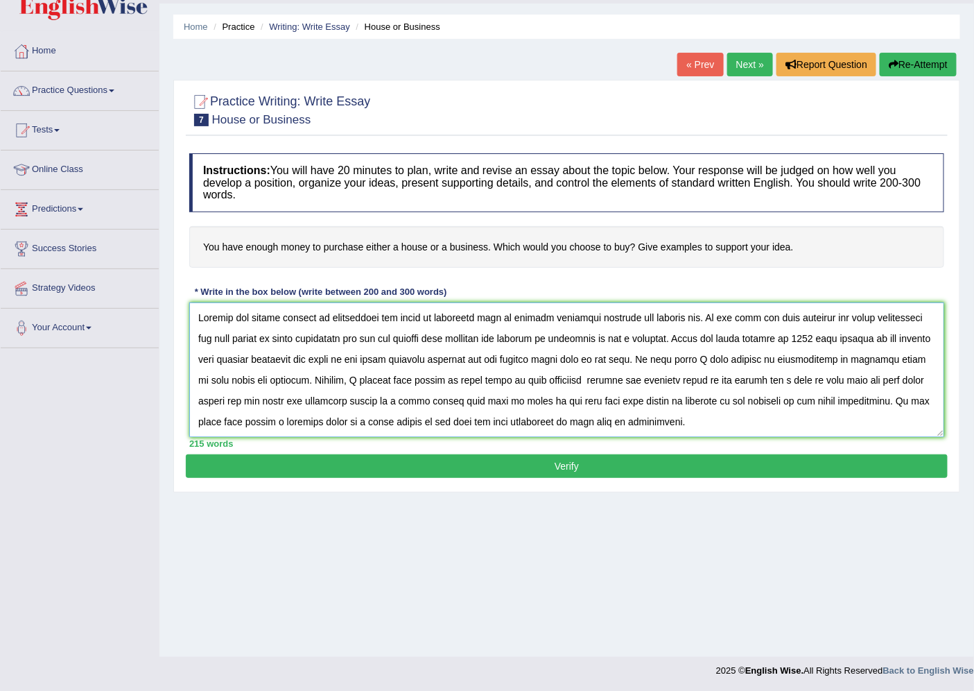
click at [786, 417] on textarea at bounding box center [566, 369] width 755 height 135
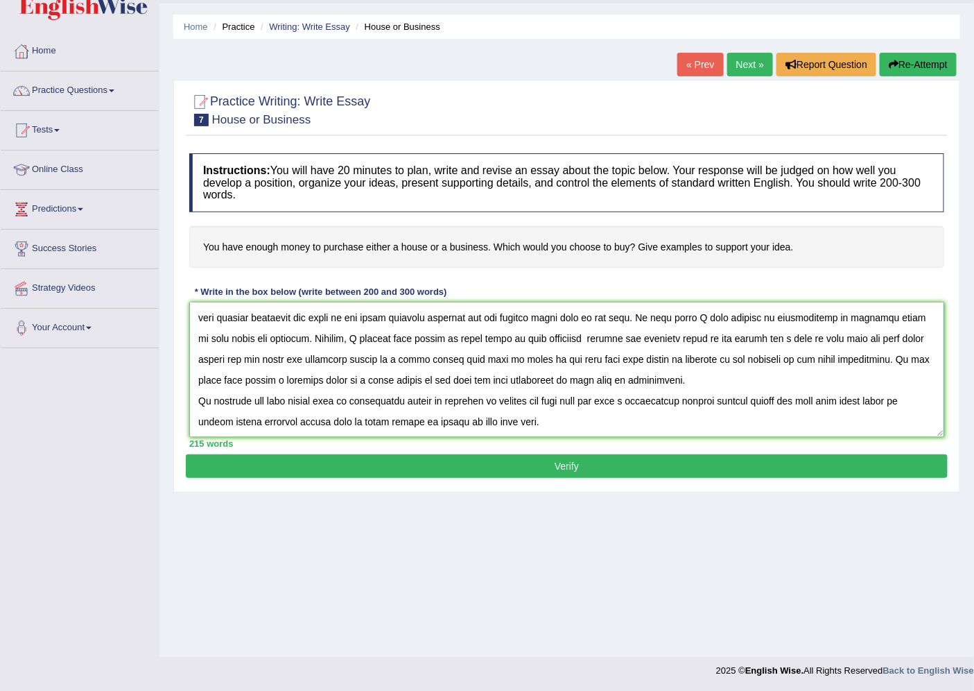
click at [451, 383] on textarea at bounding box center [566, 369] width 755 height 135
click at [460, 379] on textarea at bounding box center [566, 369] width 755 height 135
click at [530, 380] on textarea at bounding box center [566, 369] width 755 height 135
click at [598, 379] on textarea at bounding box center [566, 369] width 755 height 135
click at [624, 380] on textarea at bounding box center [566, 369] width 755 height 135
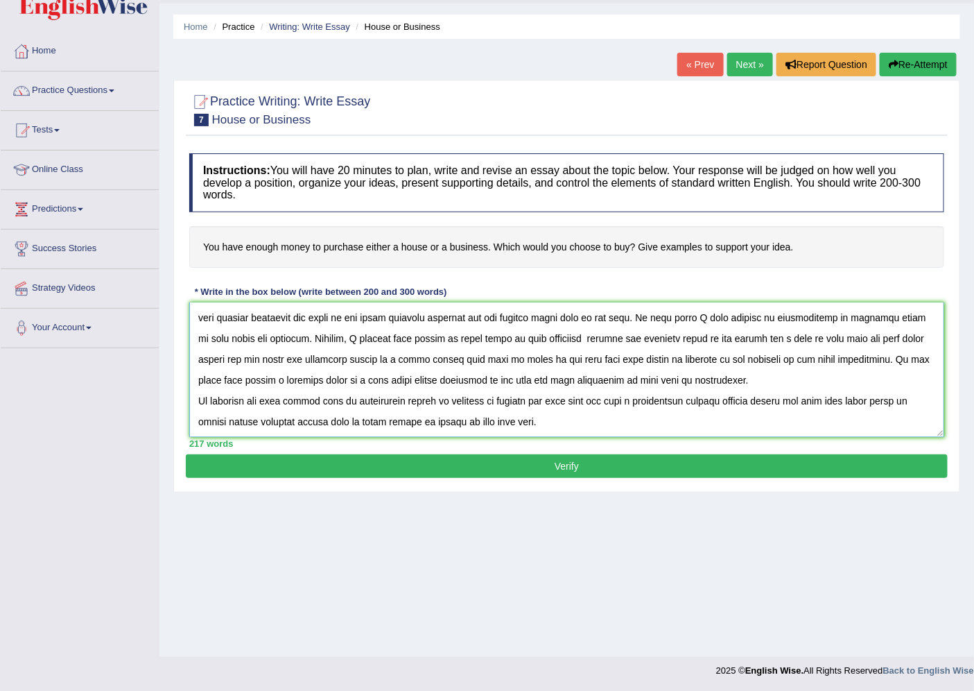
click at [664, 381] on textarea at bounding box center [566, 369] width 755 height 135
type textarea "Nowdays the global economy is introducing new model of lifestyle that is totall…"
click at [566, 458] on button "Verify" at bounding box center [567, 466] width 762 height 24
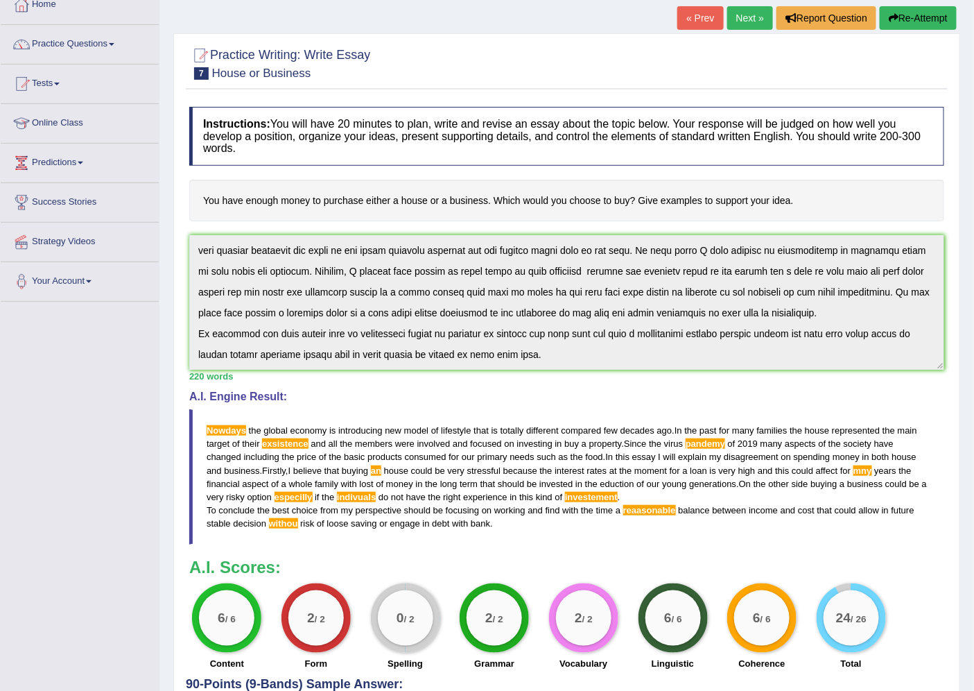
scroll to position [0, 0]
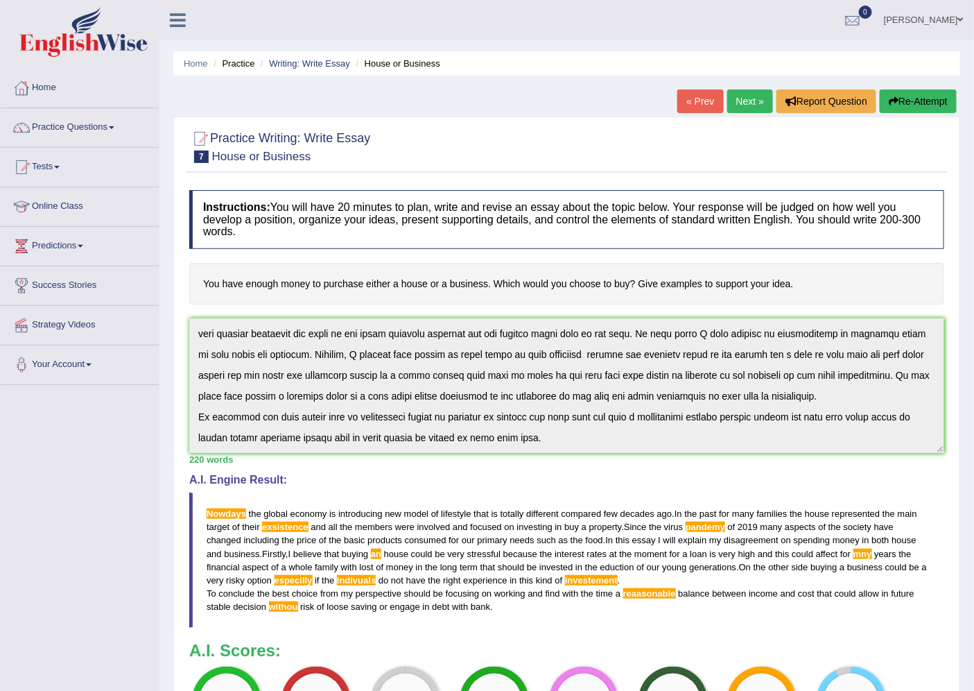
click at [737, 96] on link "Next »" at bounding box center [750, 101] width 46 height 24
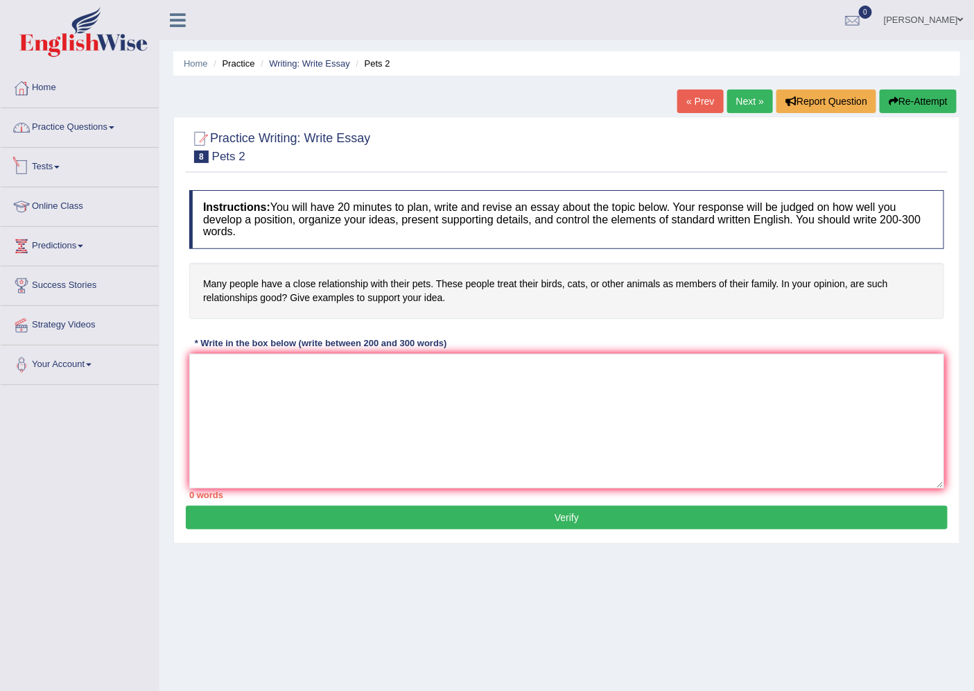
click at [74, 126] on link "Practice Questions" at bounding box center [80, 125] width 158 height 35
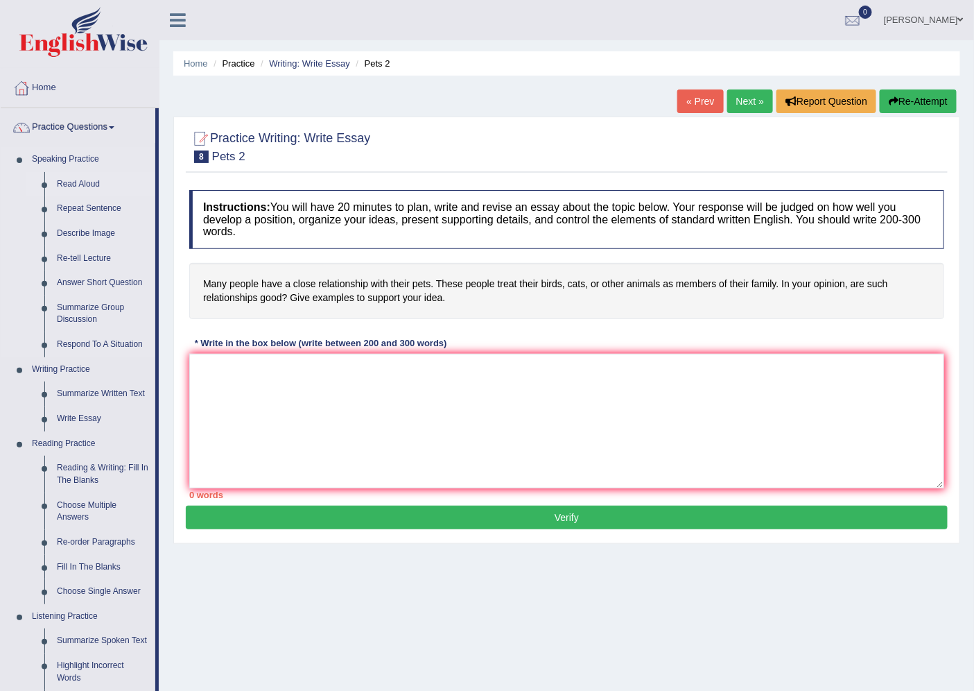
click at [78, 184] on link "Read Aloud" at bounding box center [103, 184] width 105 height 25
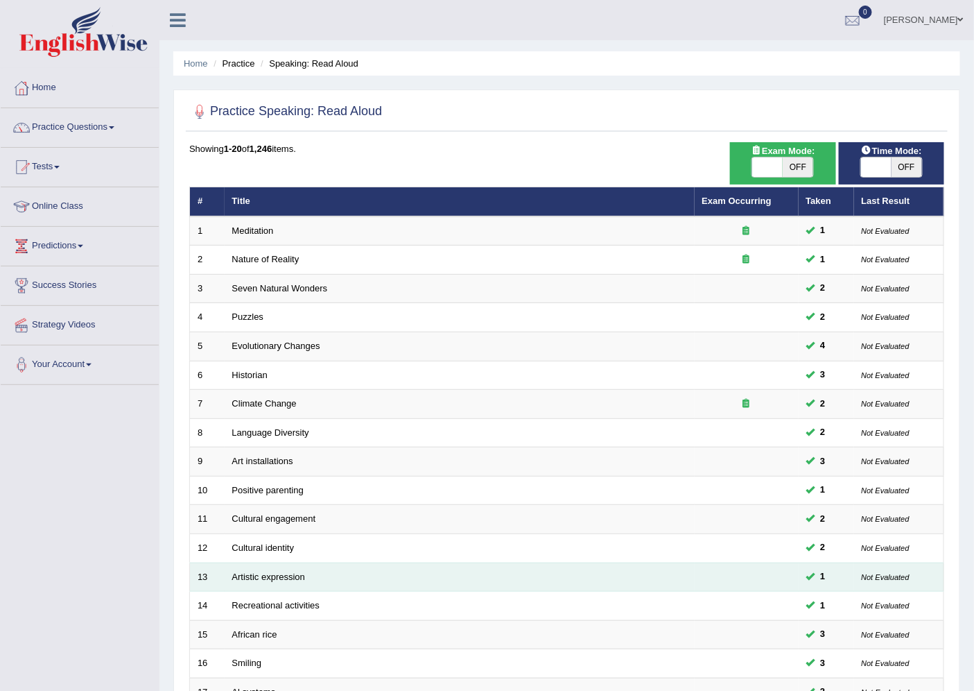
scroll to position [227, 0]
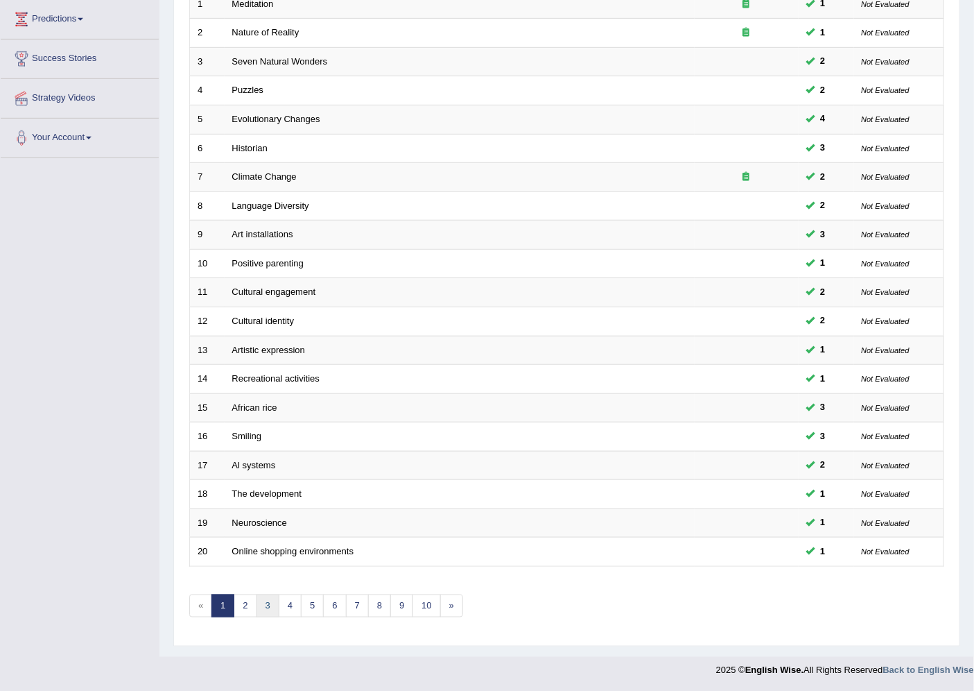
click at [272, 616] on link "3" at bounding box center [268, 605] width 23 height 23
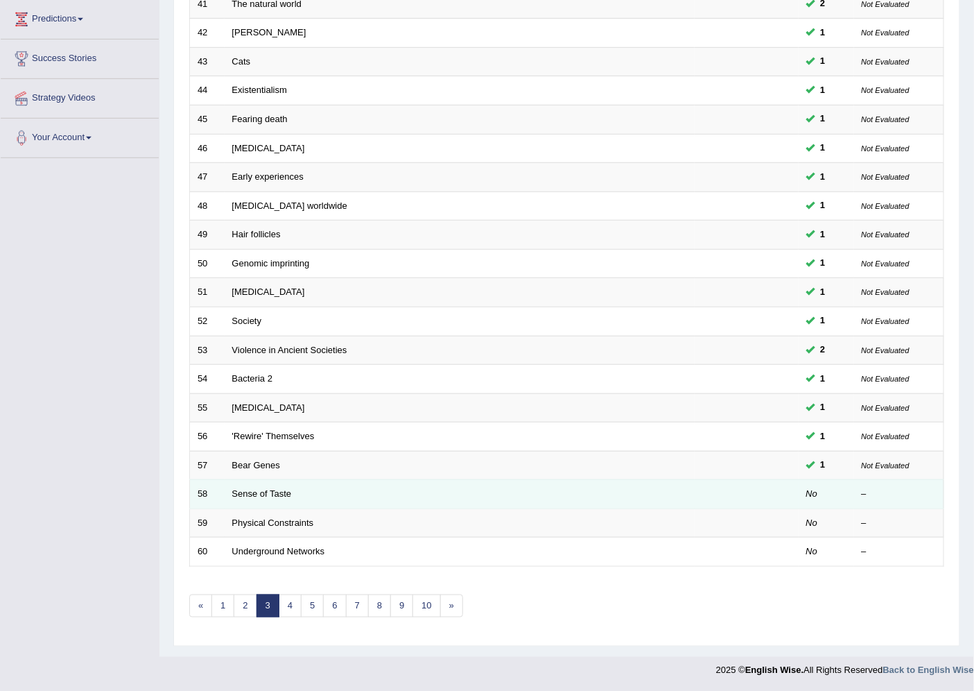
click at [338, 494] on td "Sense of Taste" at bounding box center [460, 494] width 470 height 29
click at [257, 494] on link "Sense of Taste" at bounding box center [262, 493] width 60 height 10
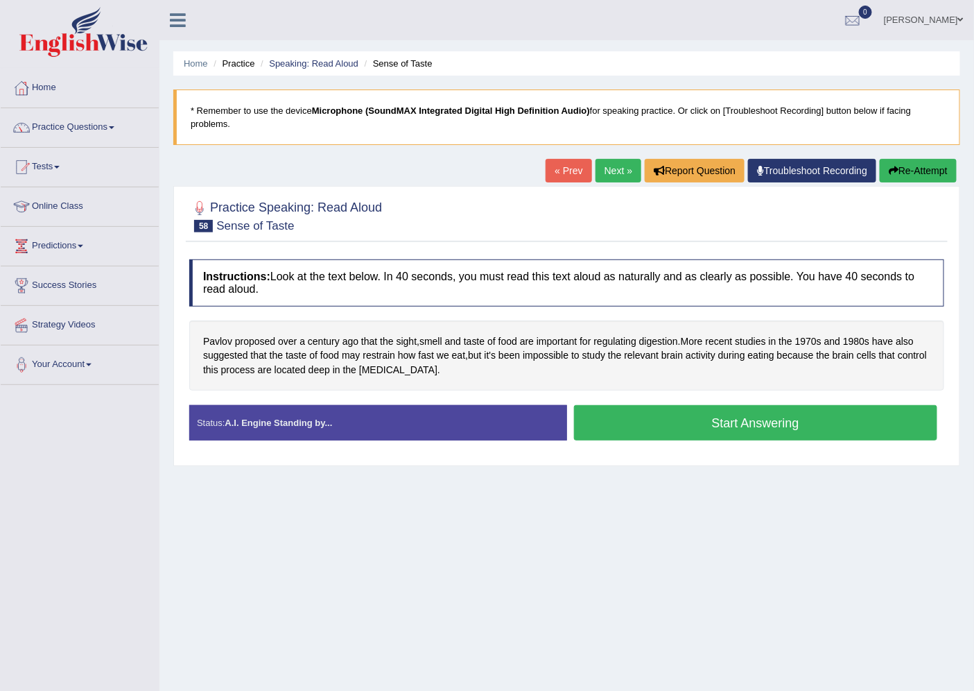
click at [718, 420] on button "Start Answering" at bounding box center [756, 422] width 364 height 35
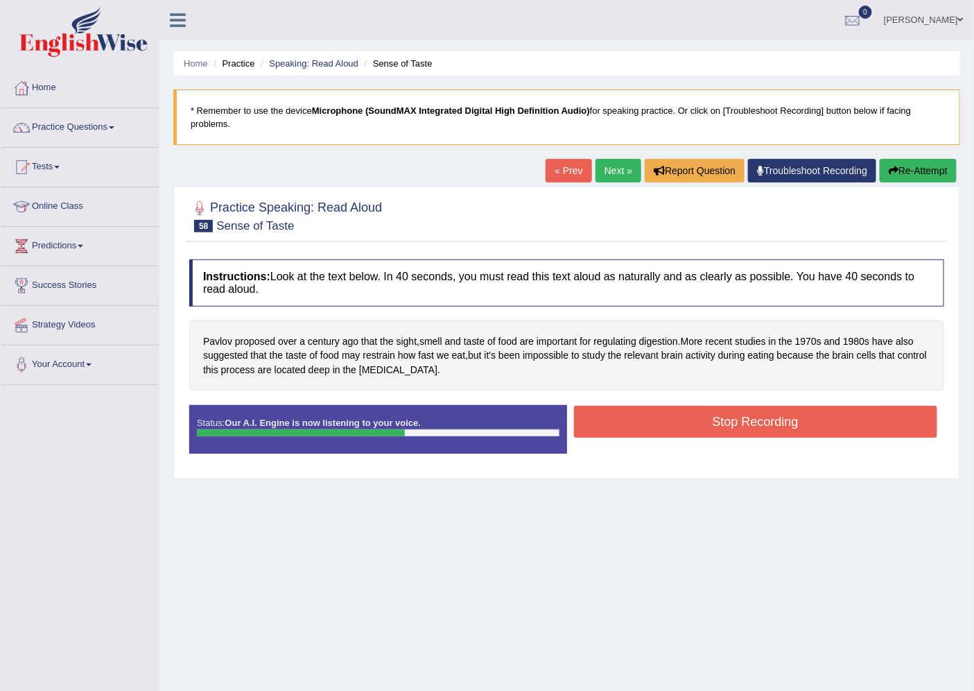
click at [722, 419] on button "Stop Recording" at bounding box center [756, 422] width 364 height 32
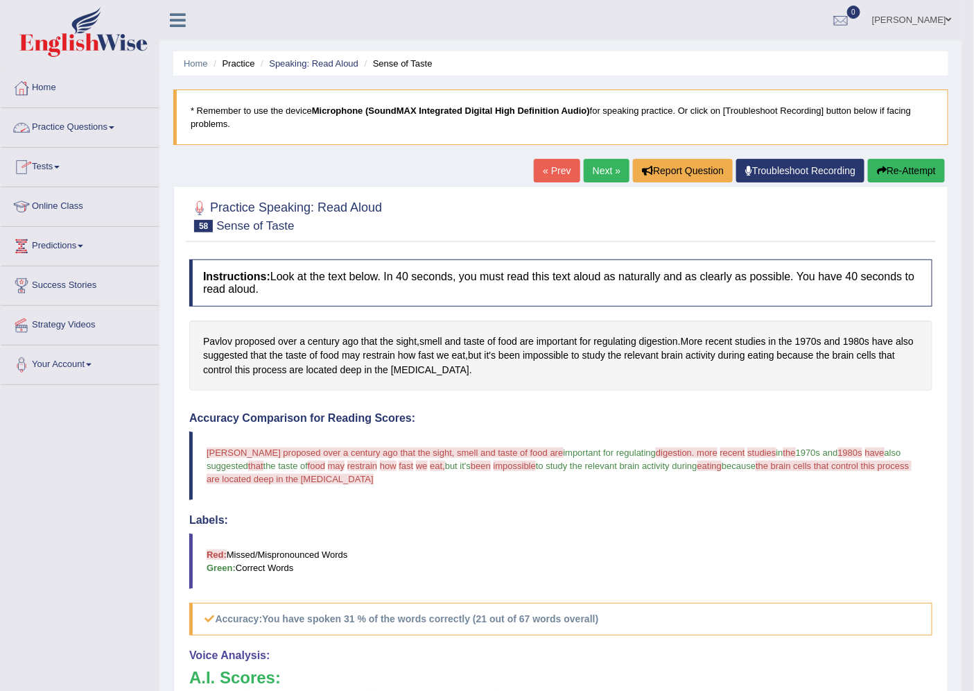
click at [78, 128] on link "Practice Questions" at bounding box center [80, 125] width 158 height 35
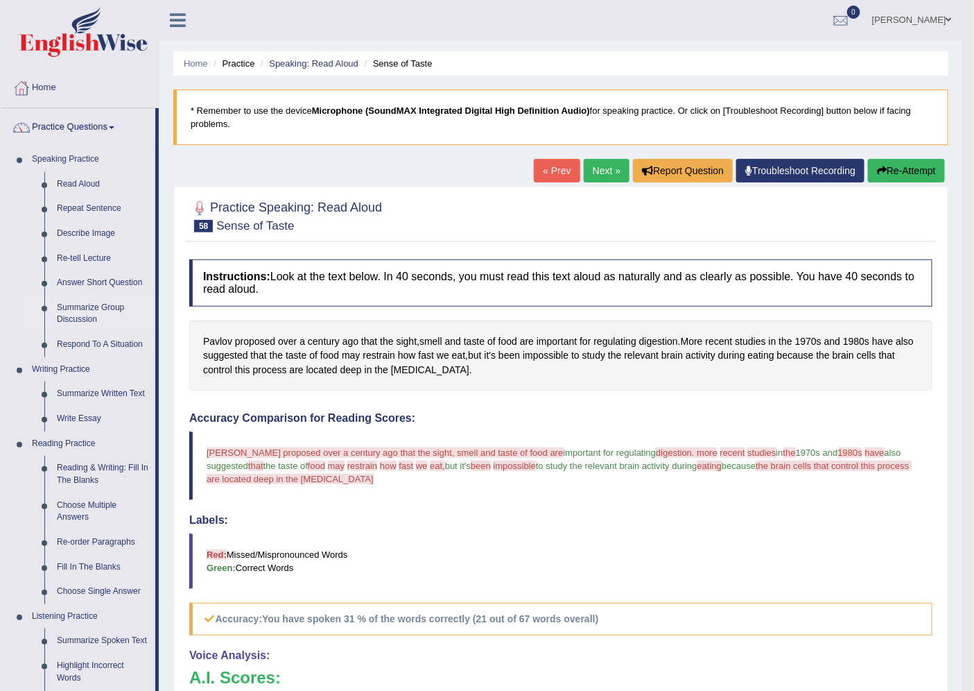
scroll to position [77, 0]
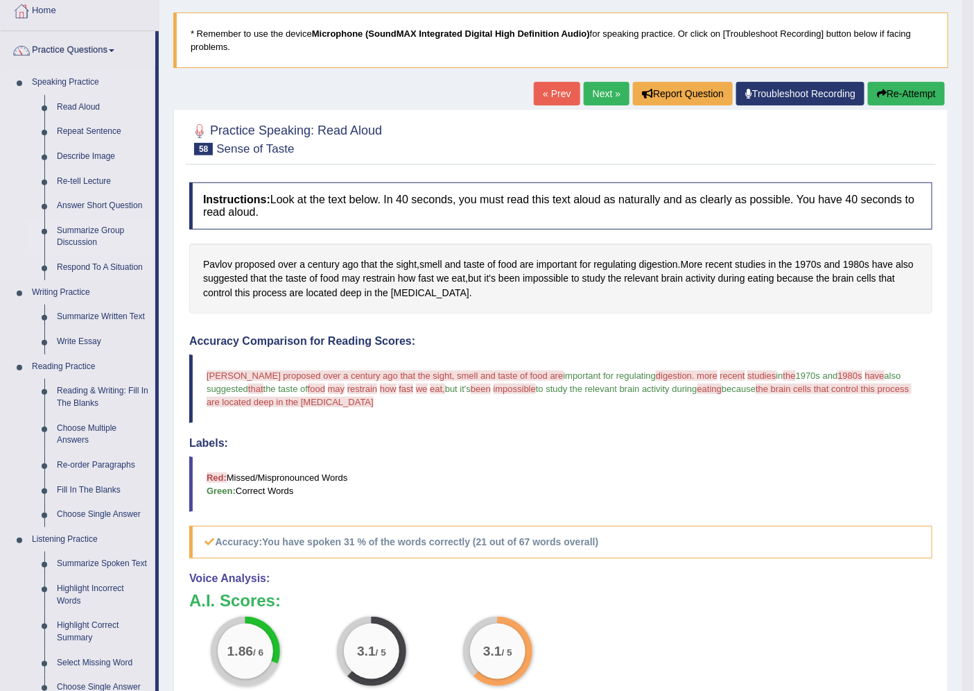
click at [95, 226] on link "Summarize Group Discussion" at bounding box center [103, 236] width 105 height 37
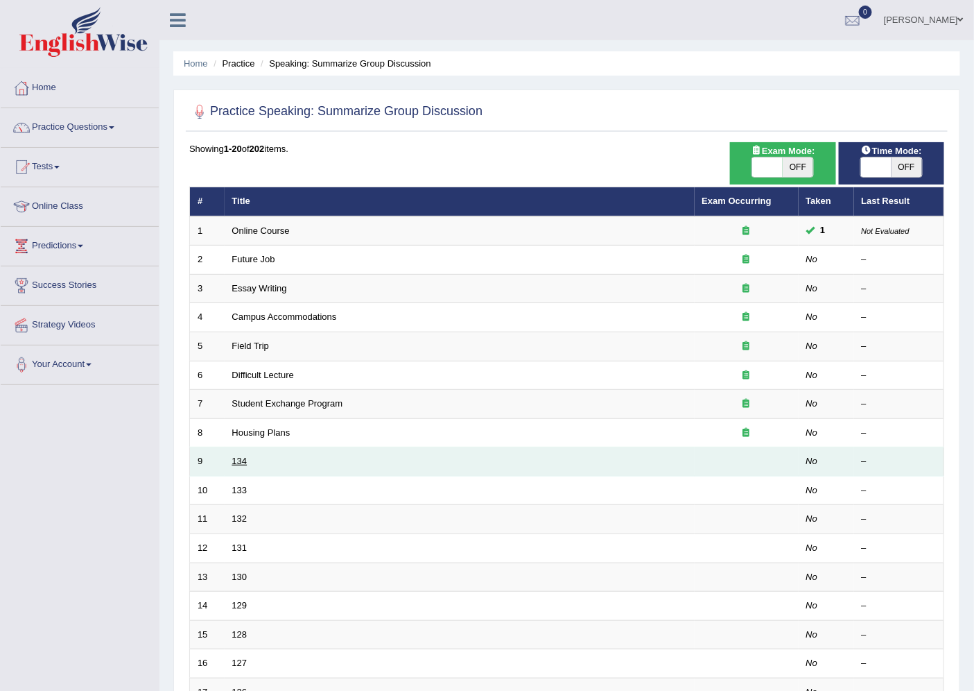
click at [243, 458] on link "134" at bounding box center [239, 461] width 15 height 10
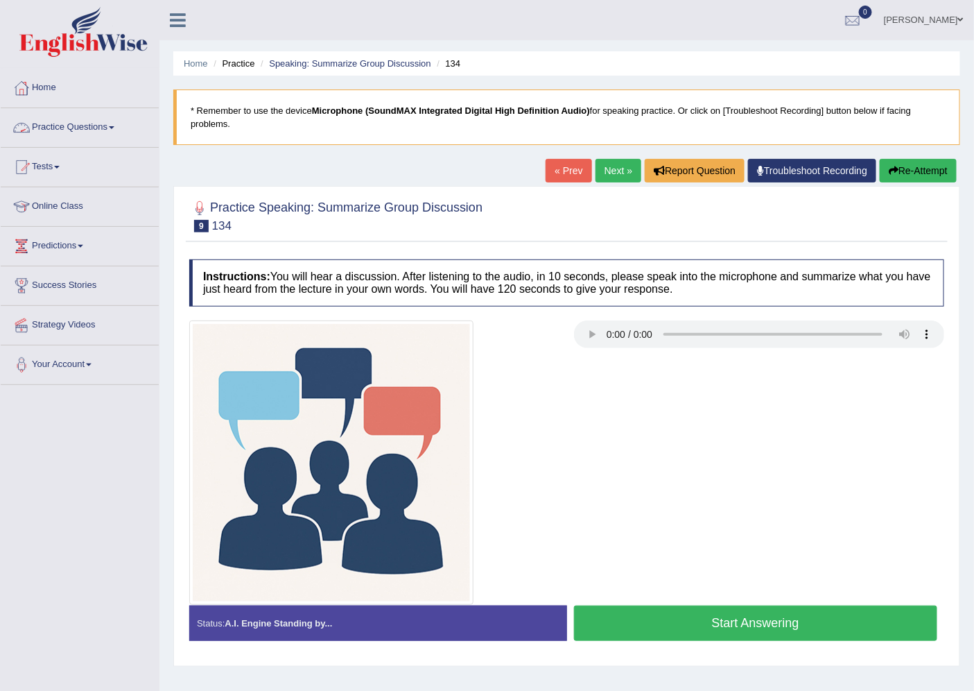
click at [54, 129] on link "Practice Questions" at bounding box center [80, 125] width 158 height 35
